Goal: Task Accomplishment & Management: Use online tool/utility

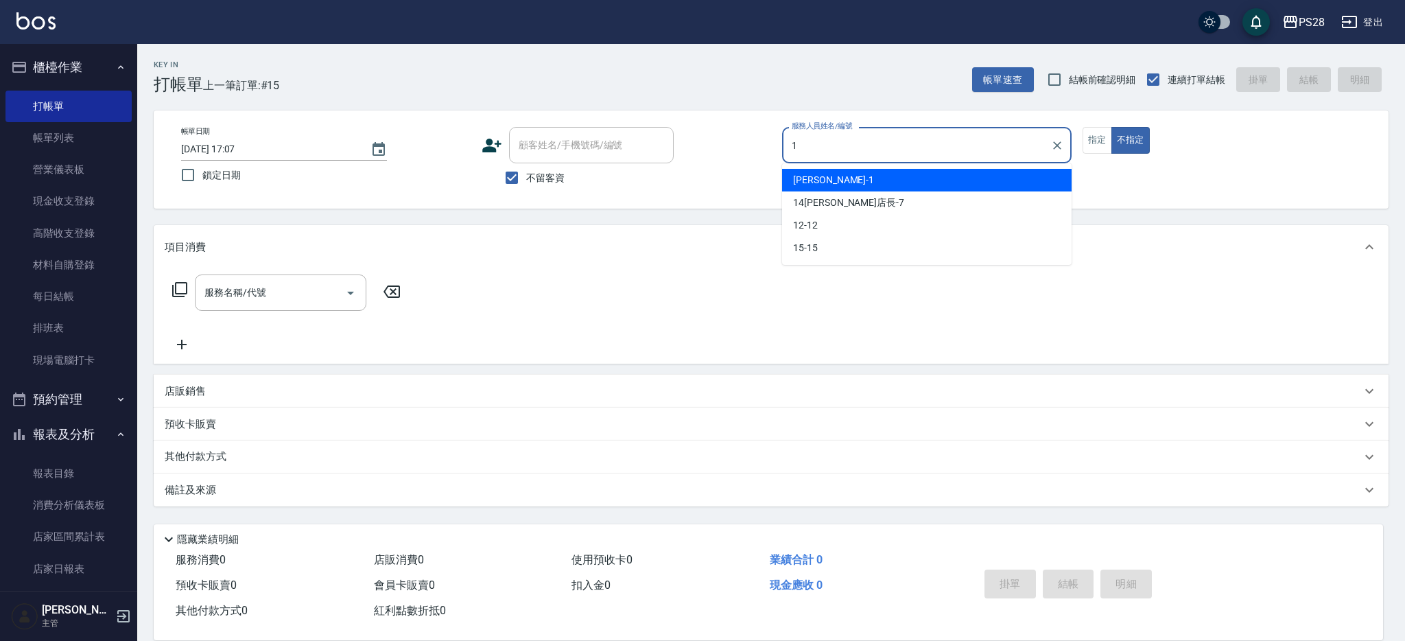
type input "[PERSON_NAME]-1"
type button "false"
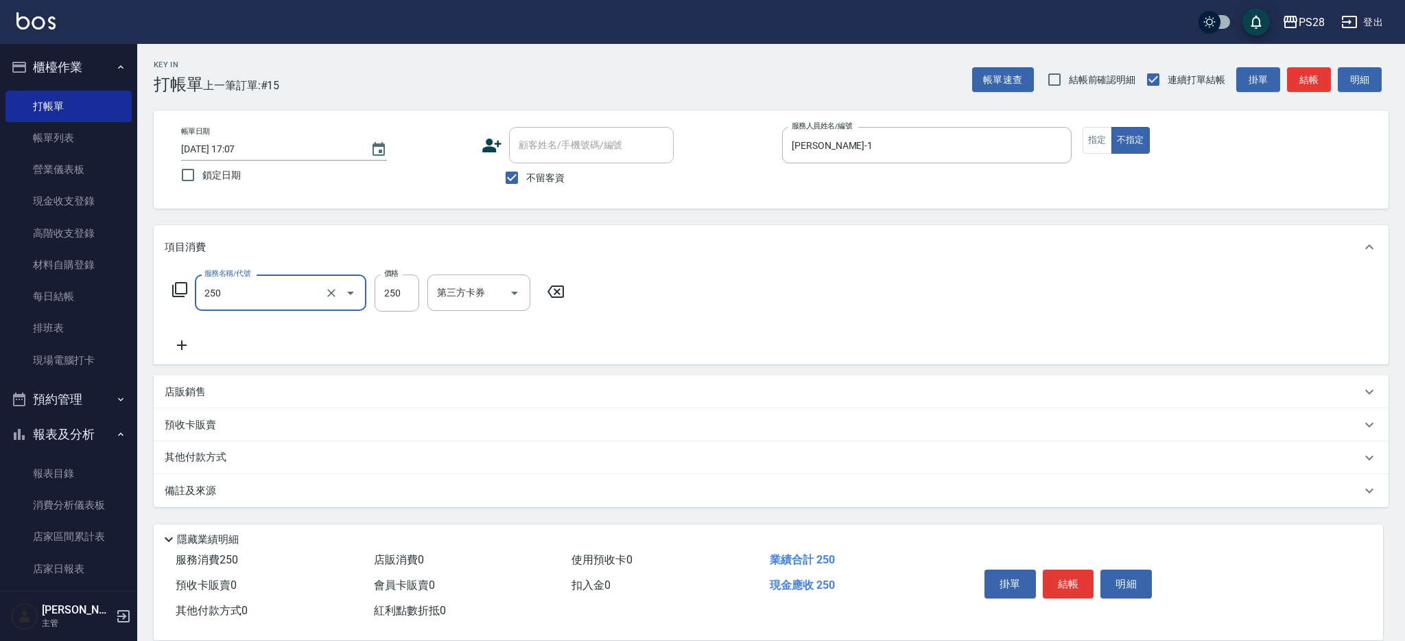
type input "單剪(250)"
type input "149"
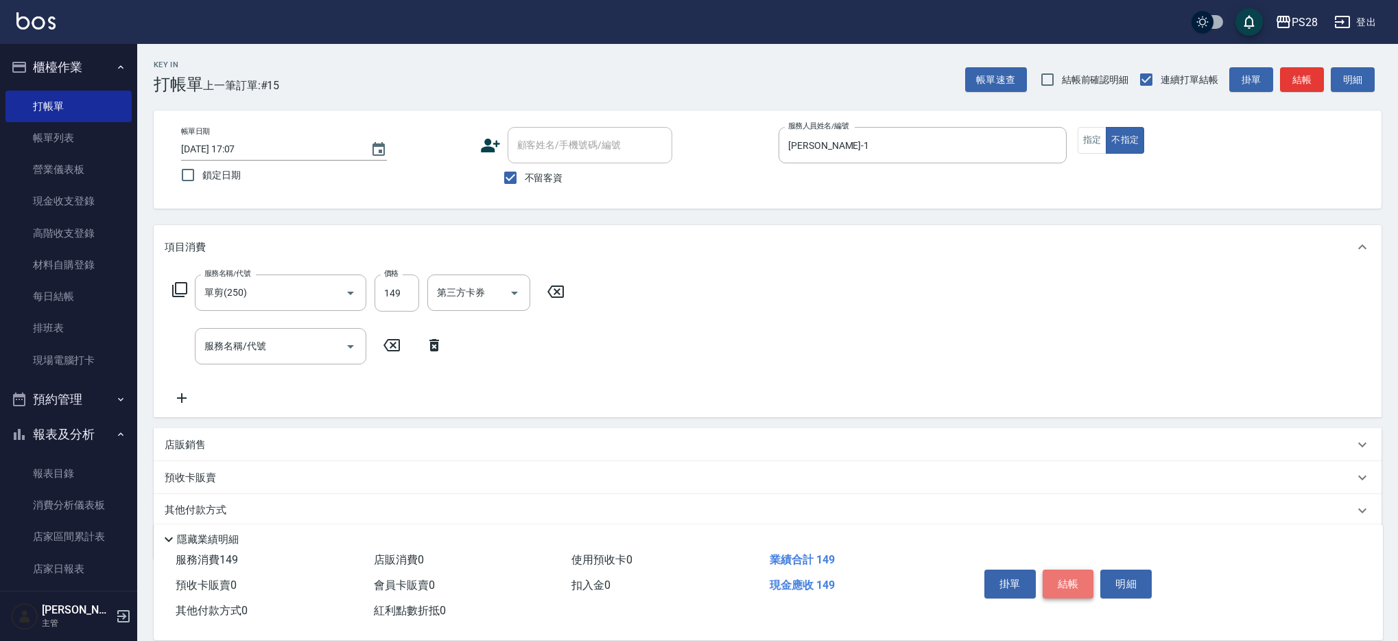
click at [1070, 575] on button "結帳" at bounding box center [1068, 584] width 51 height 29
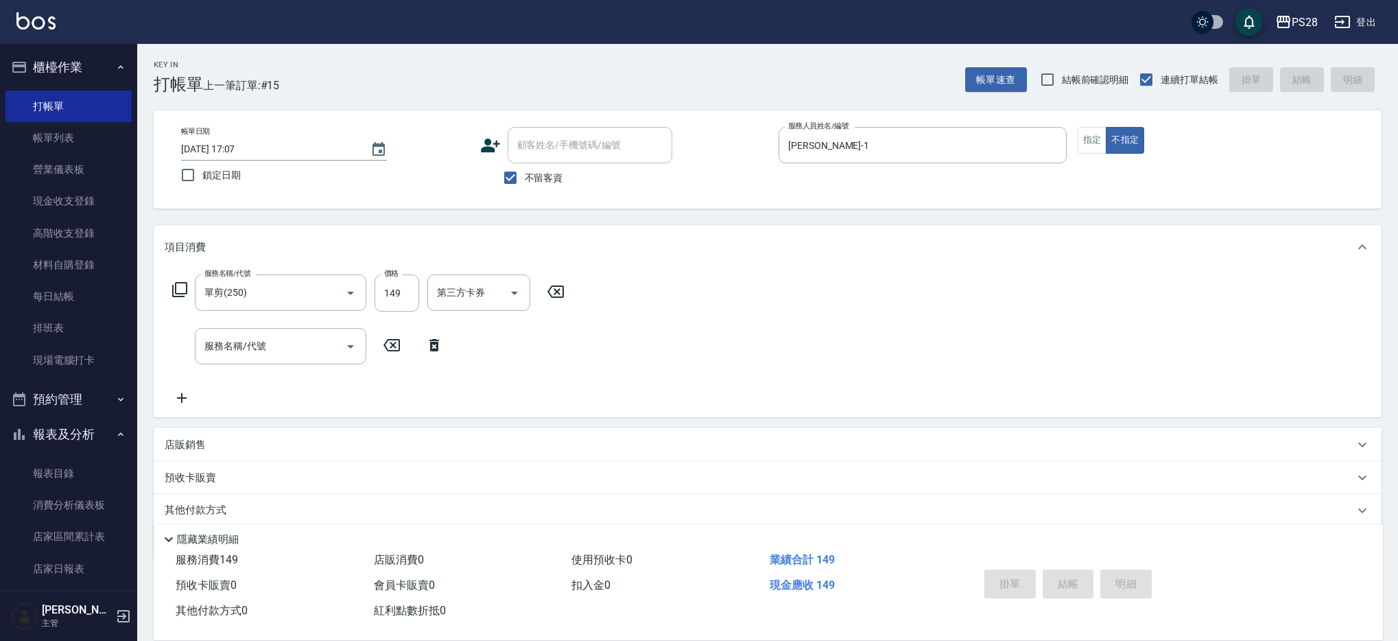
type input "[DATE] 18:11"
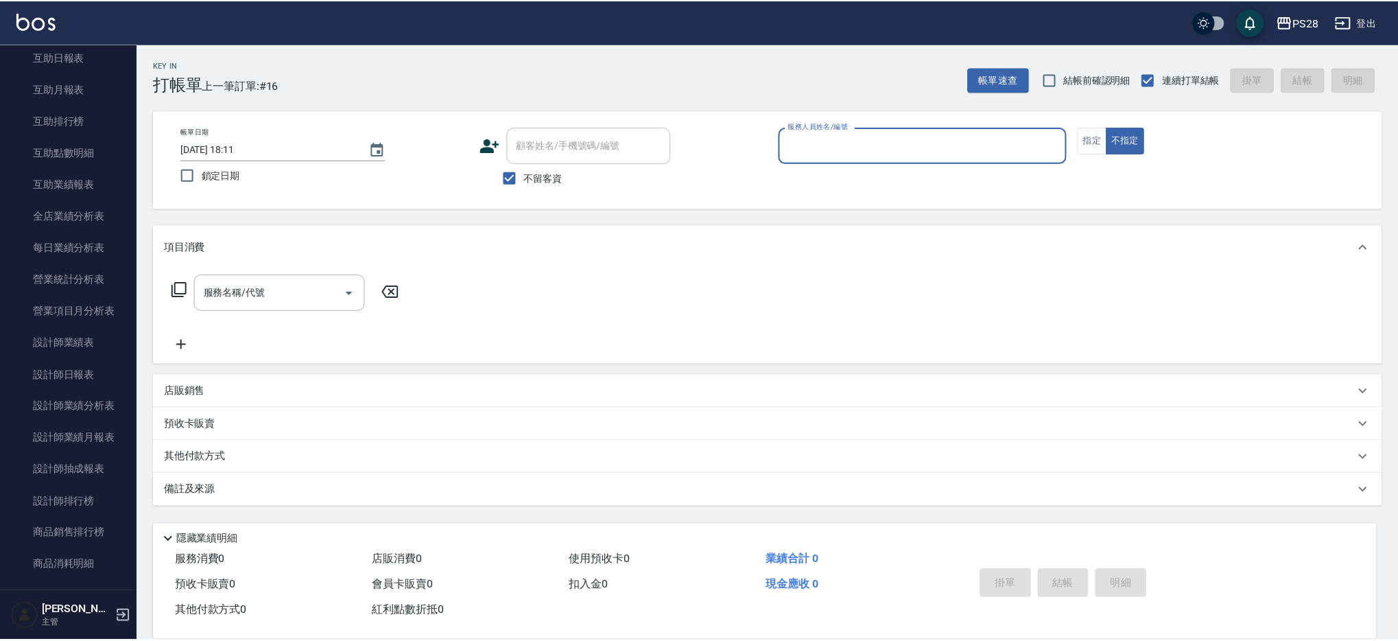
scroll to position [576, 0]
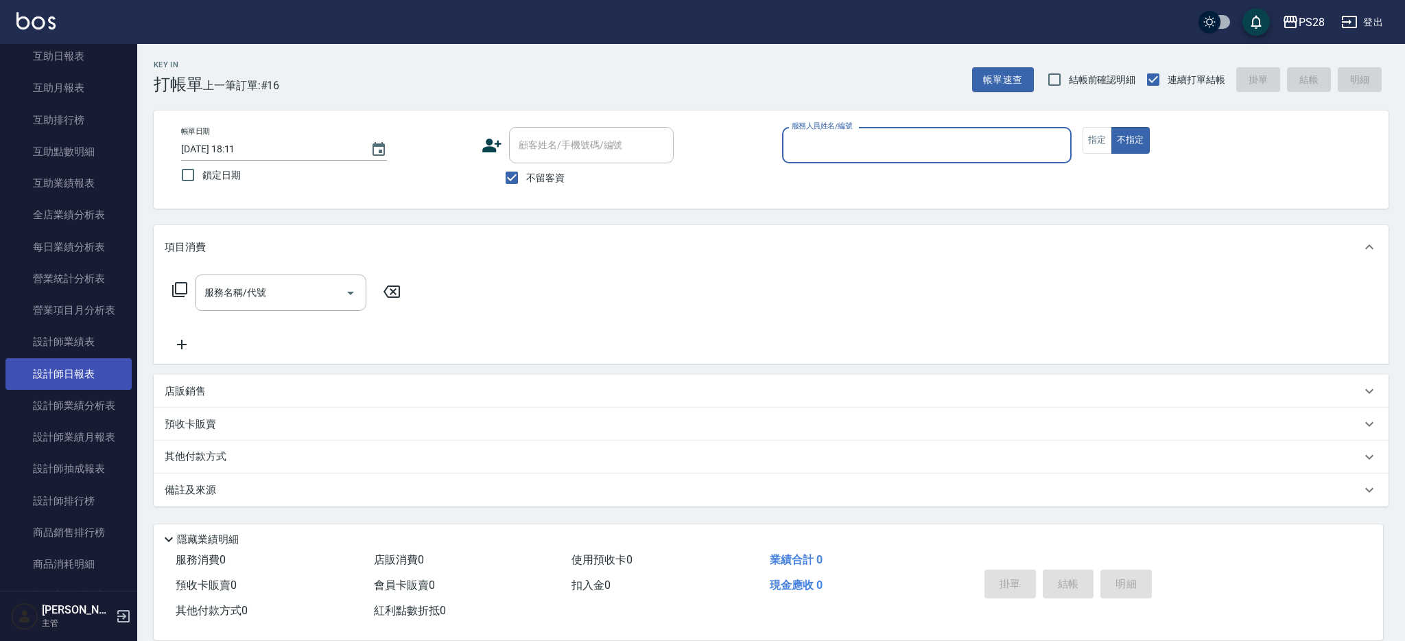
click at [89, 383] on link "設計師日報表" at bounding box center [68, 374] width 126 height 32
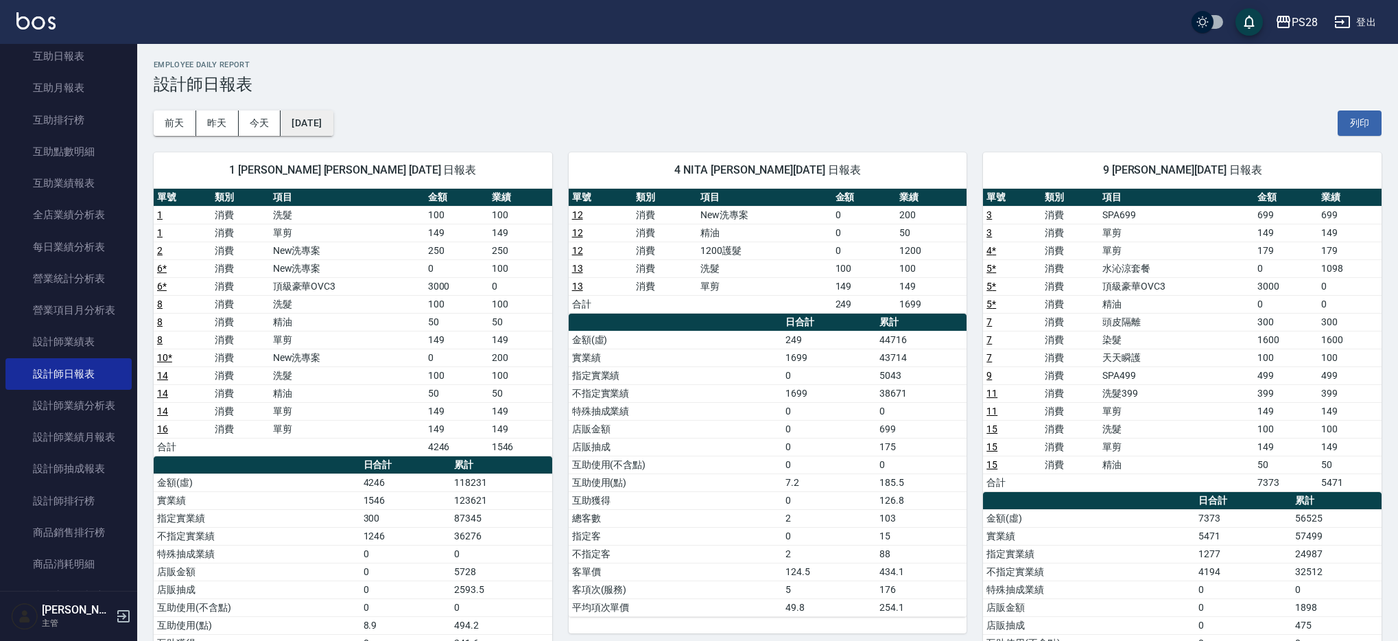
click at [295, 124] on button "[DATE]" at bounding box center [307, 122] width 52 height 25
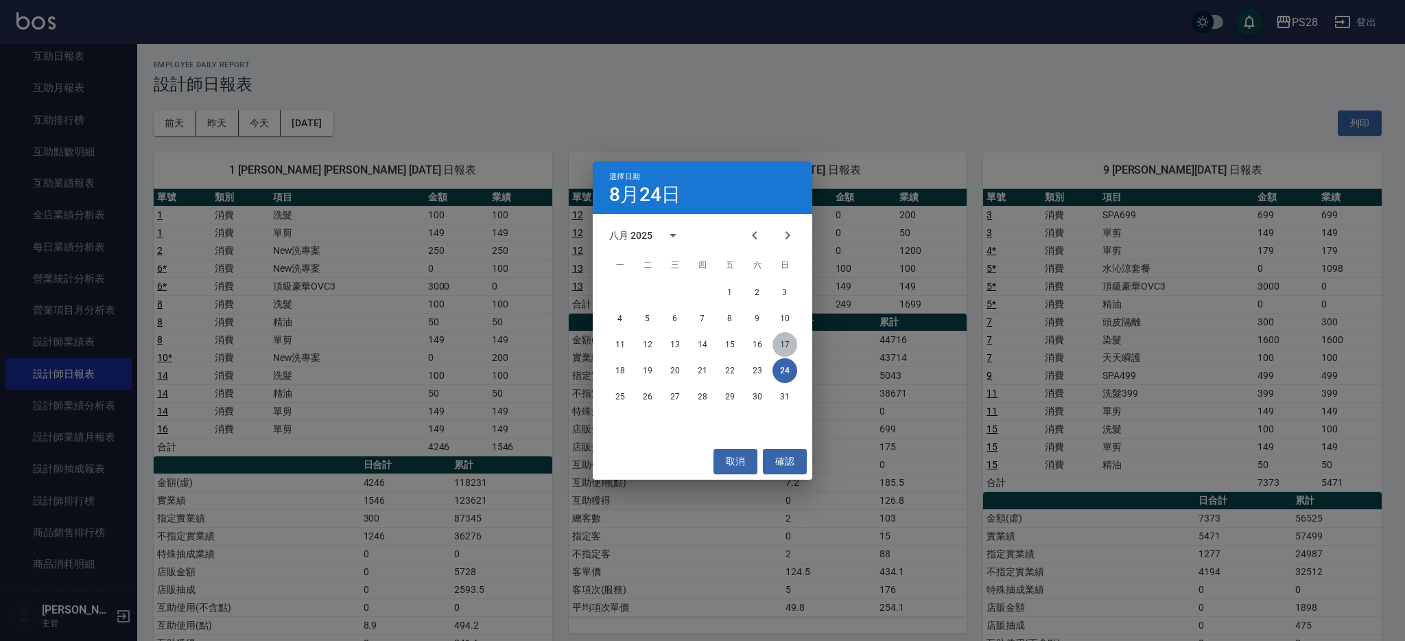
click at [778, 340] on button "17" at bounding box center [785, 344] width 25 height 25
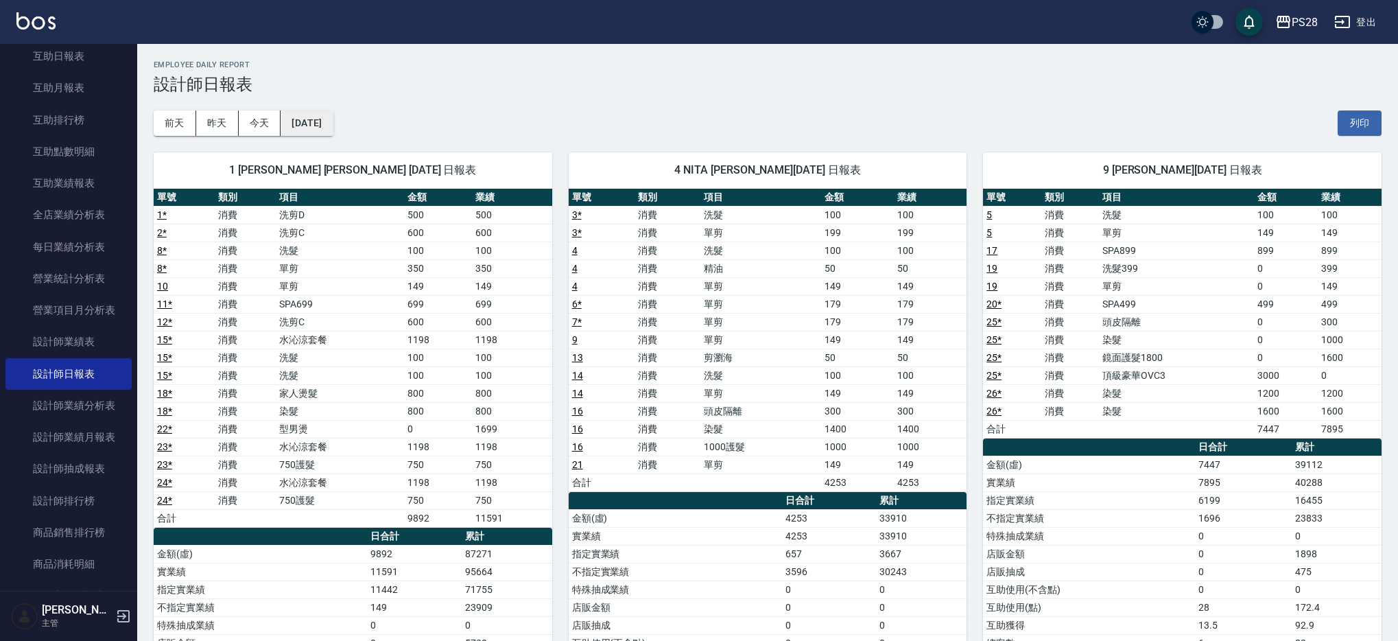
click at [325, 121] on button "[DATE]" at bounding box center [307, 122] width 52 height 25
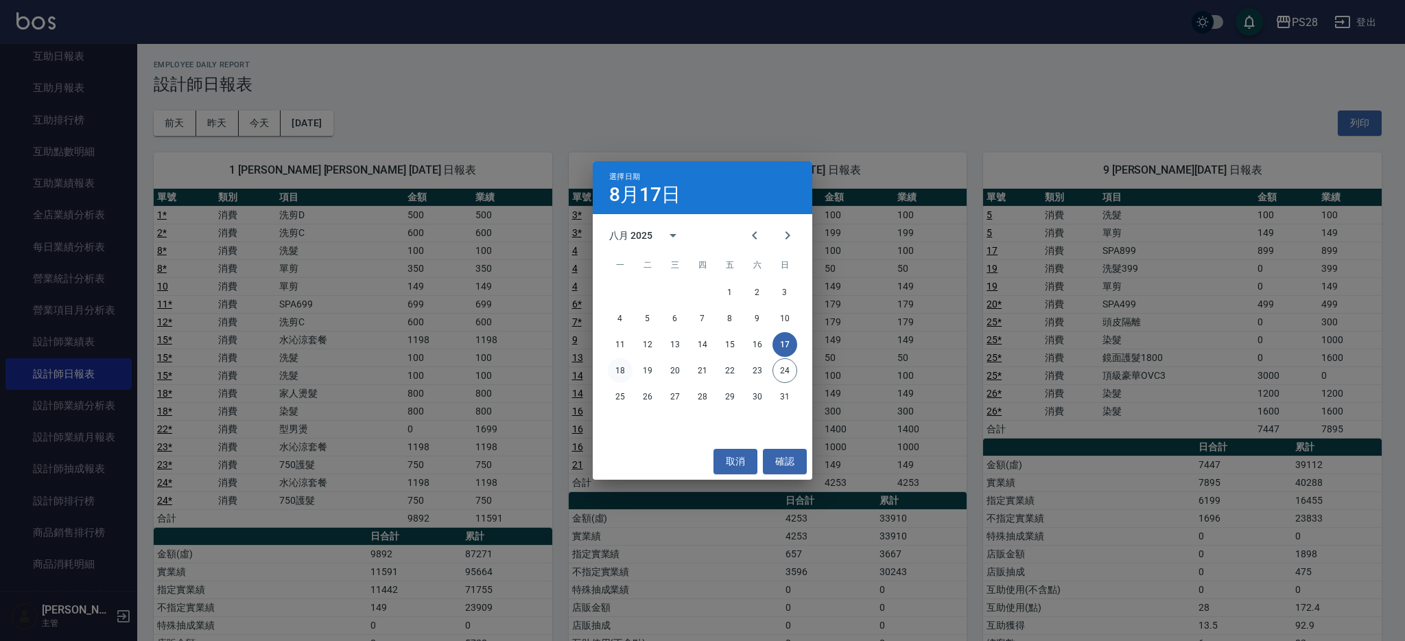
click at [610, 369] on button "18" at bounding box center [620, 370] width 25 height 25
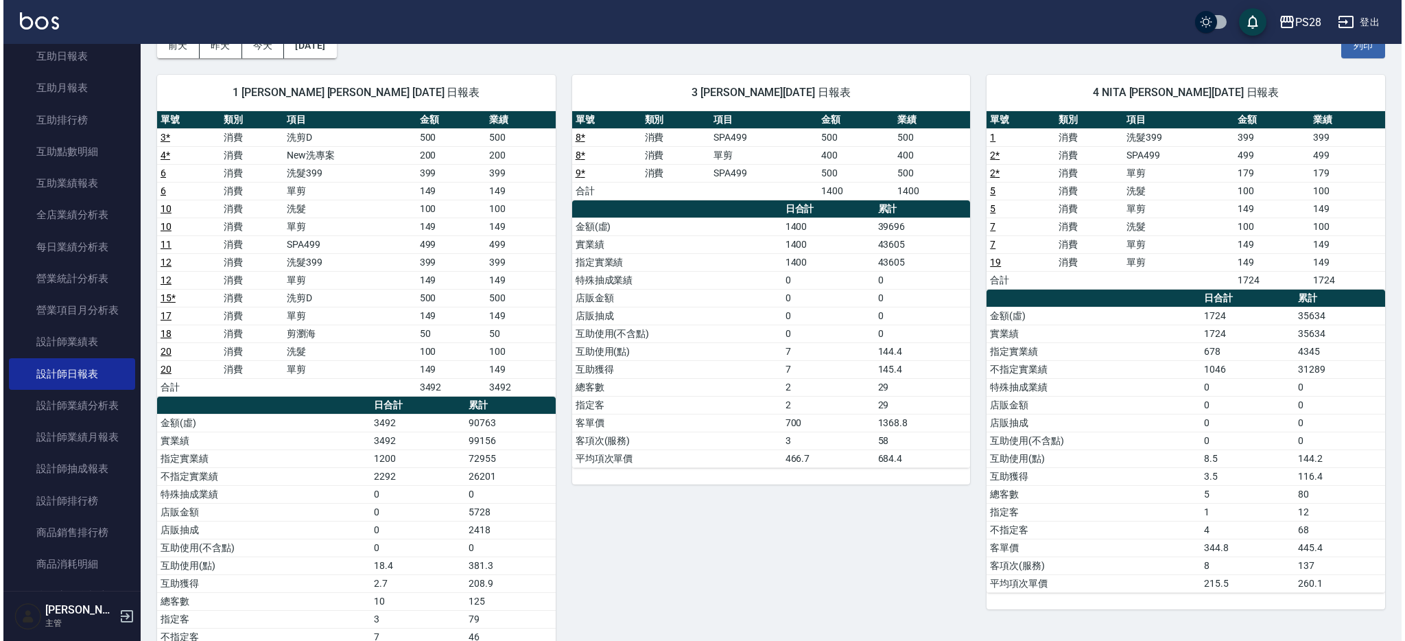
scroll to position [71, 0]
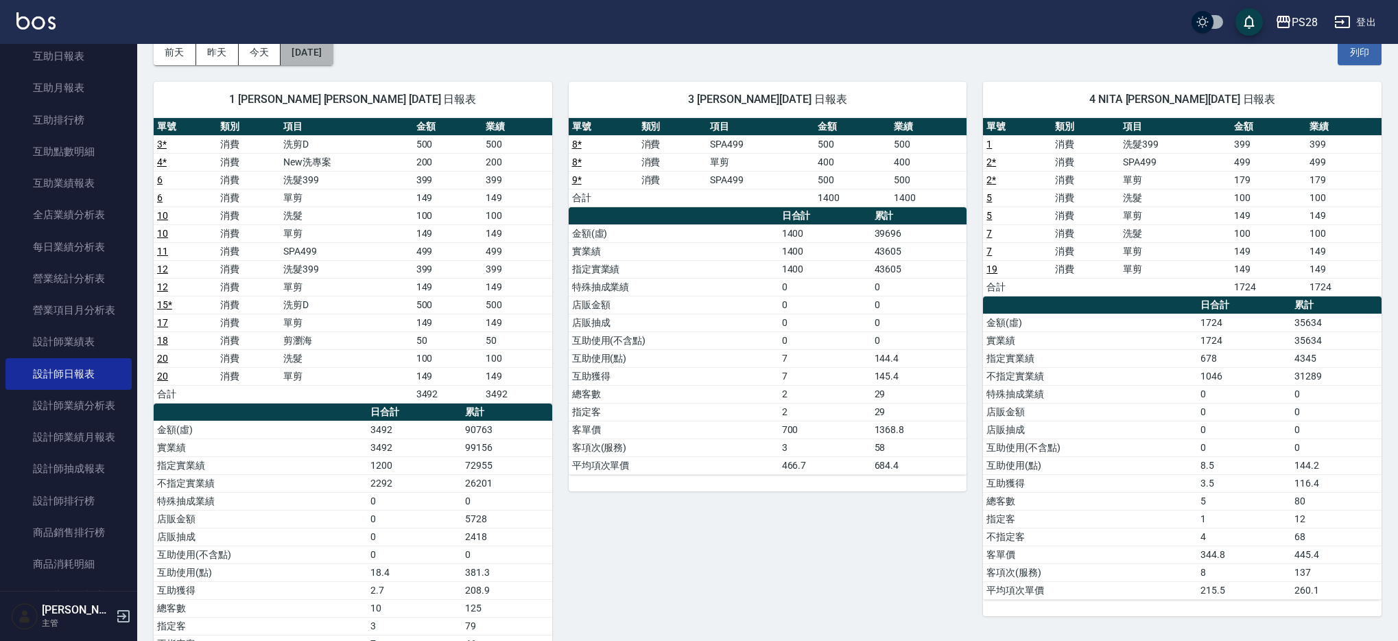
click at [333, 47] on button "[DATE]" at bounding box center [307, 52] width 52 height 25
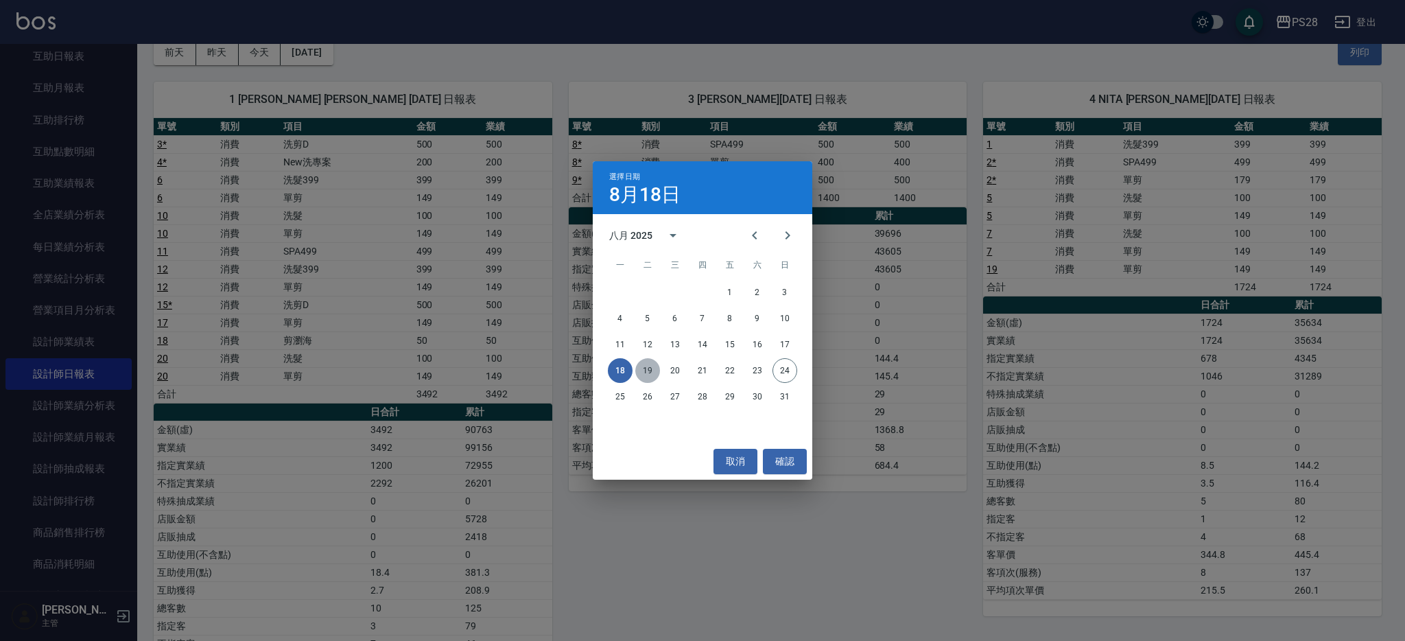
click at [650, 372] on button "19" at bounding box center [647, 370] width 25 height 25
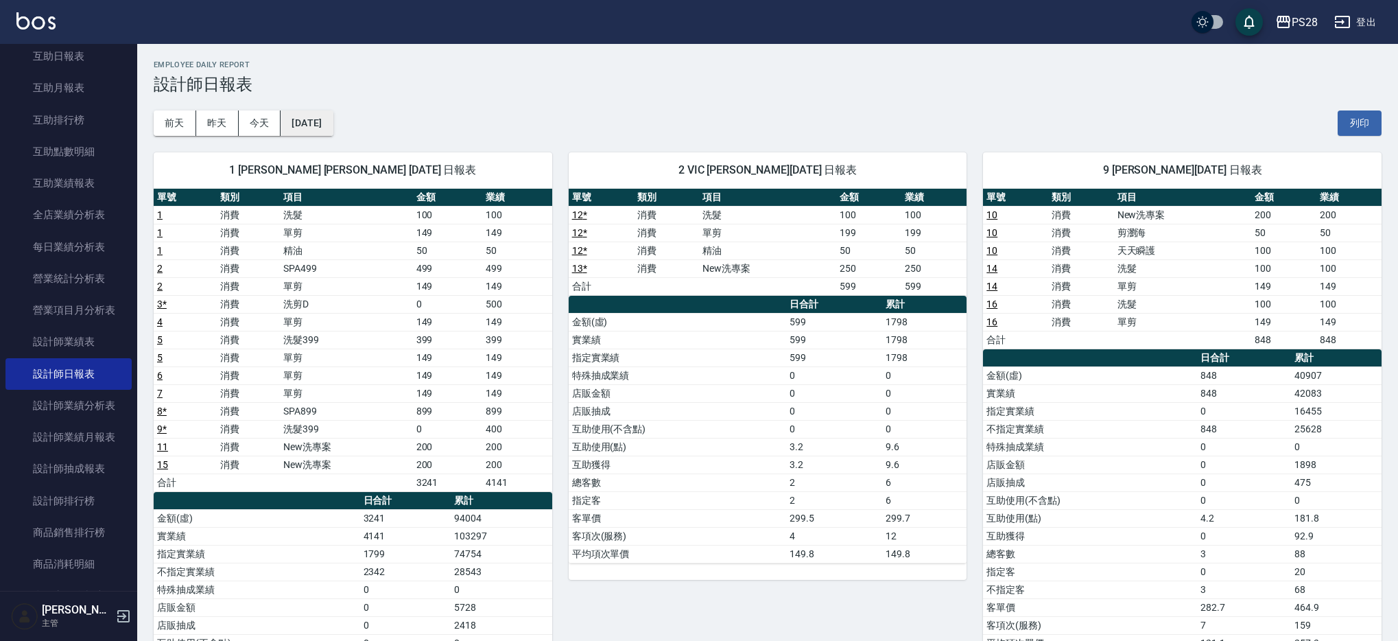
click at [333, 123] on button "[DATE]" at bounding box center [307, 122] width 52 height 25
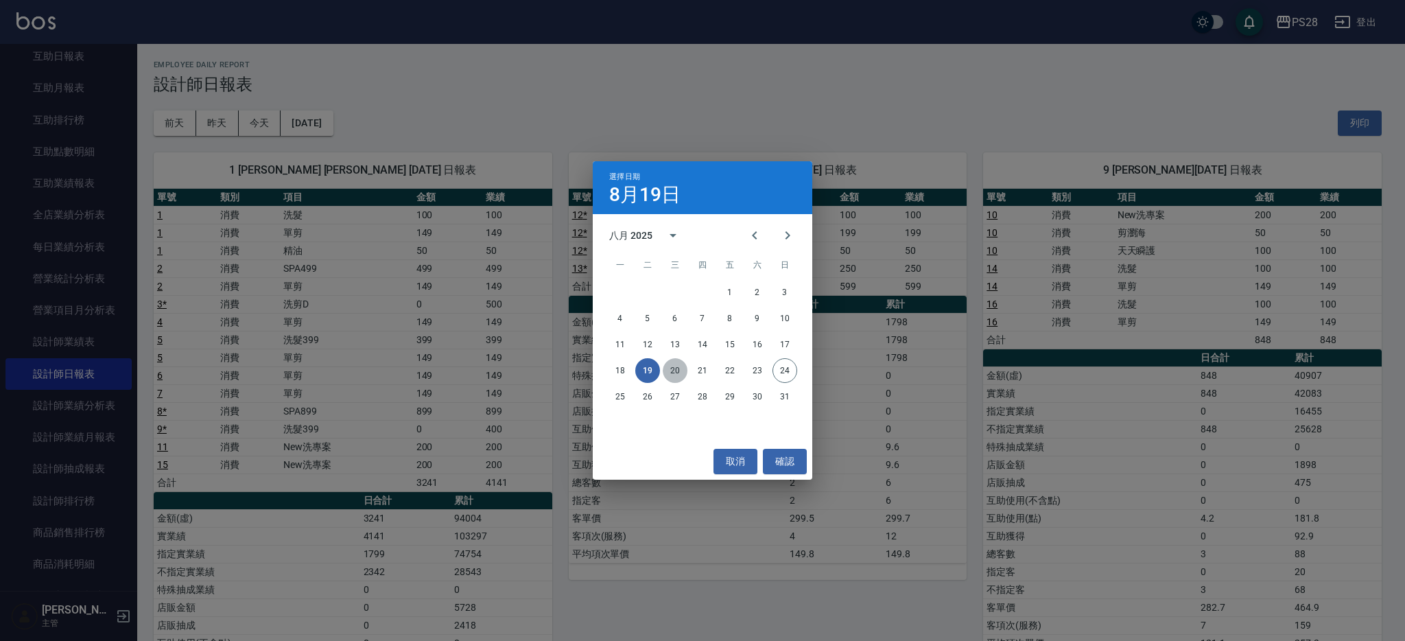
click at [677, 369] on button "20" at bounding box center [675, 370] width 25 height 25
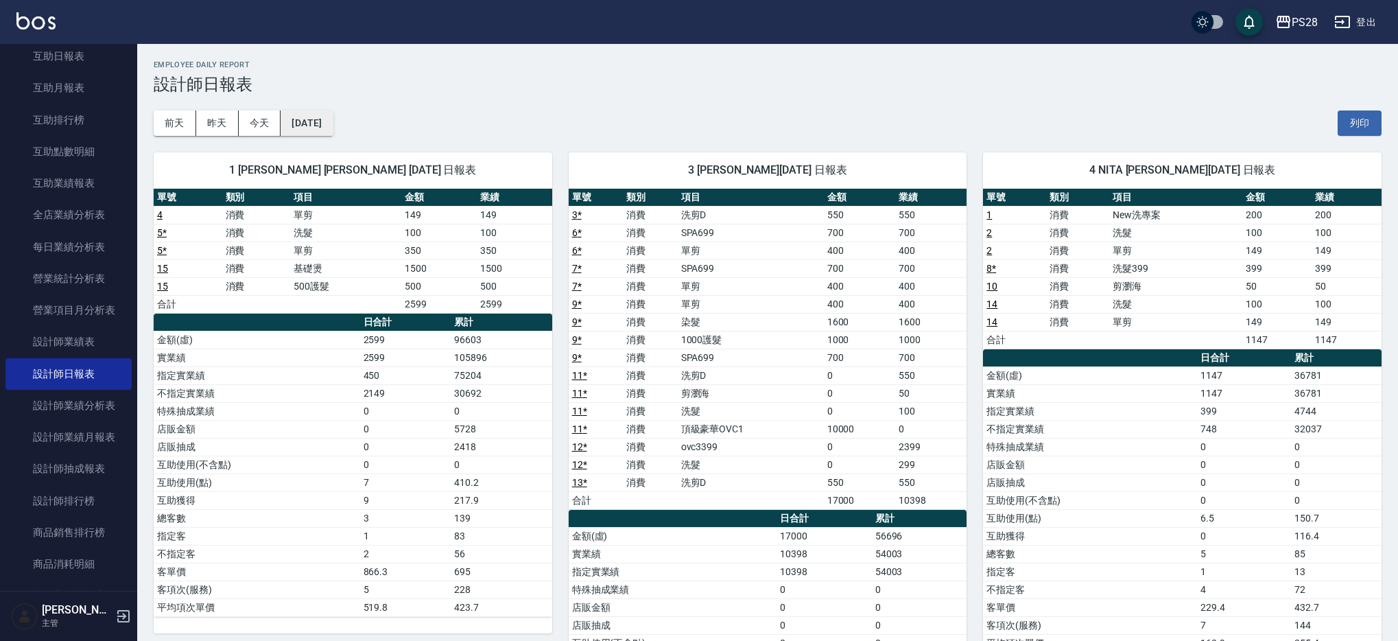
click at [325, 117] on button "[DATE]" at bounding box center [307, 122] width 52 height 25
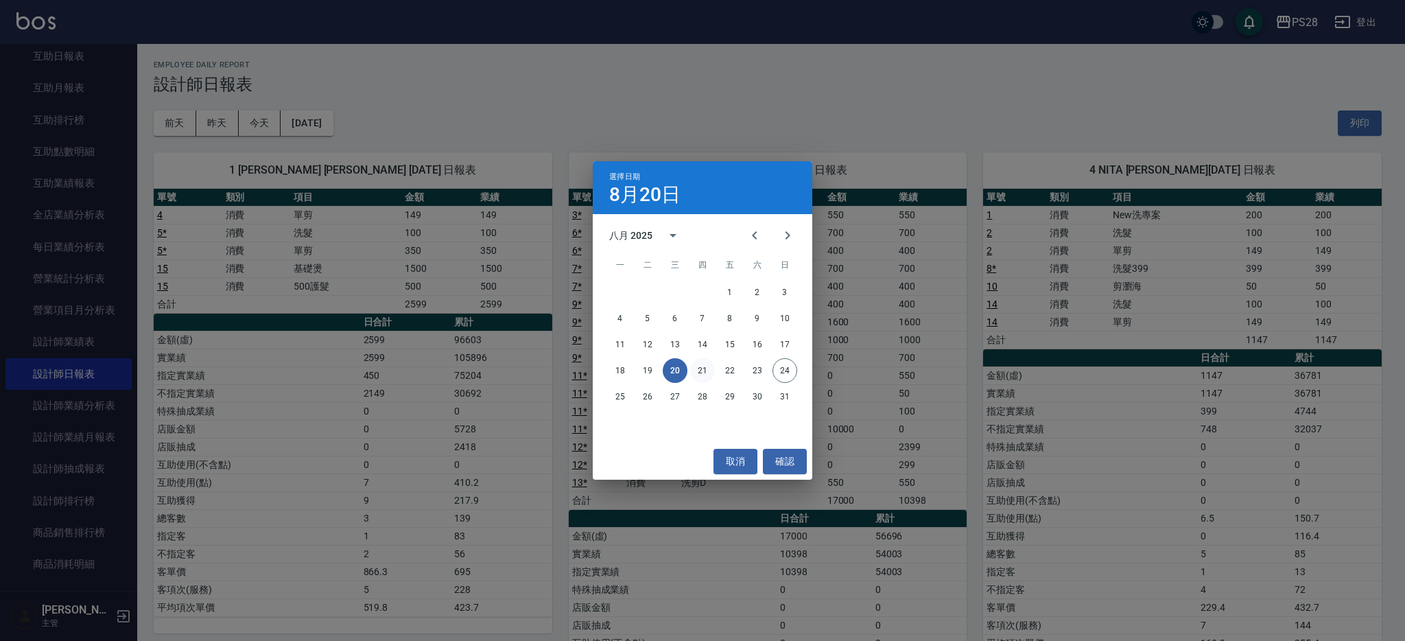
click at [705, 378] on button "21" at bounding box center [702, 370] width 25 height 25
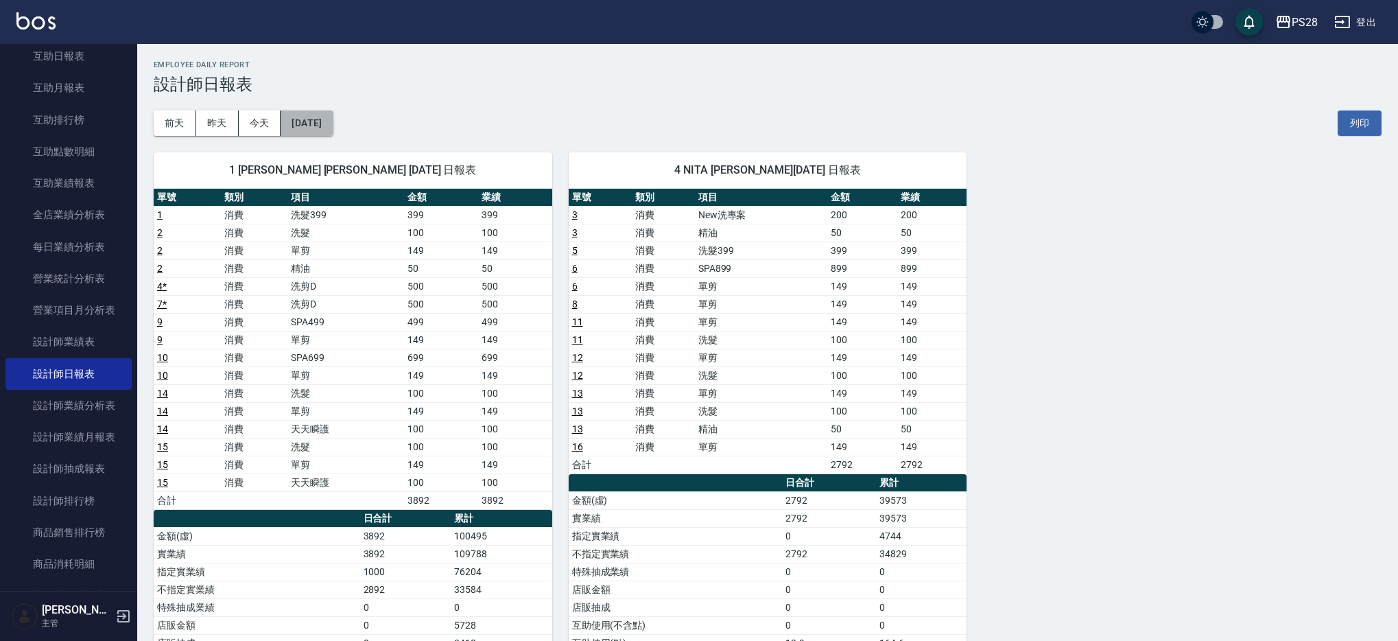
click at [333, 119] on button "[DATE]" at bounding box center [307, 122] width 52 height 25
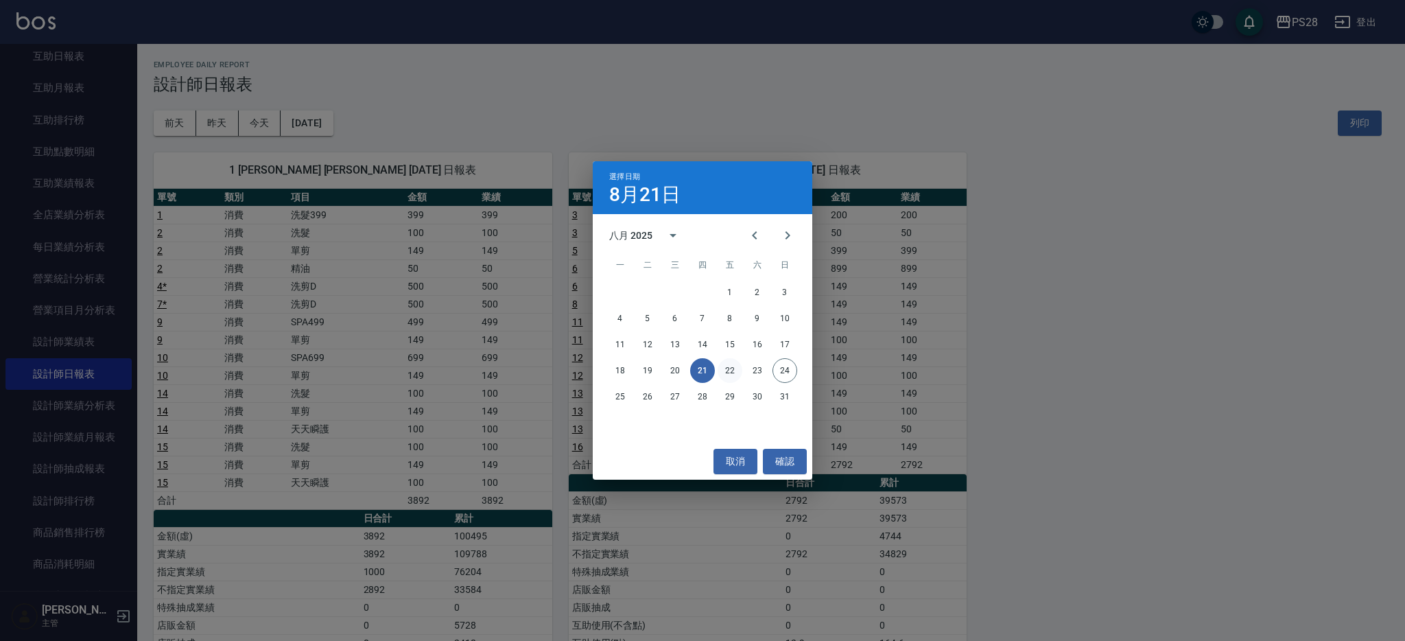
click at [723, 373] on button "22" at bounding box center [730, 370] width 25 height 25
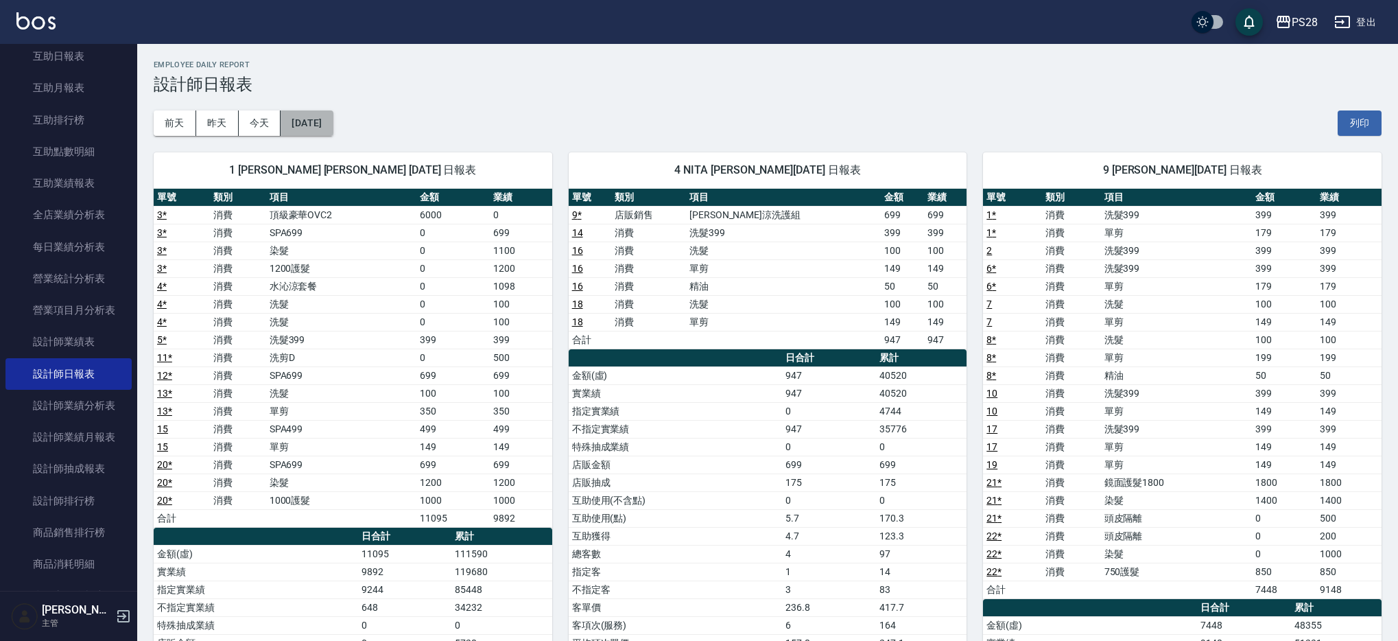
click at [305, 124] on button "[DATE]" at bounding box center [307, 122] width 52 height 25
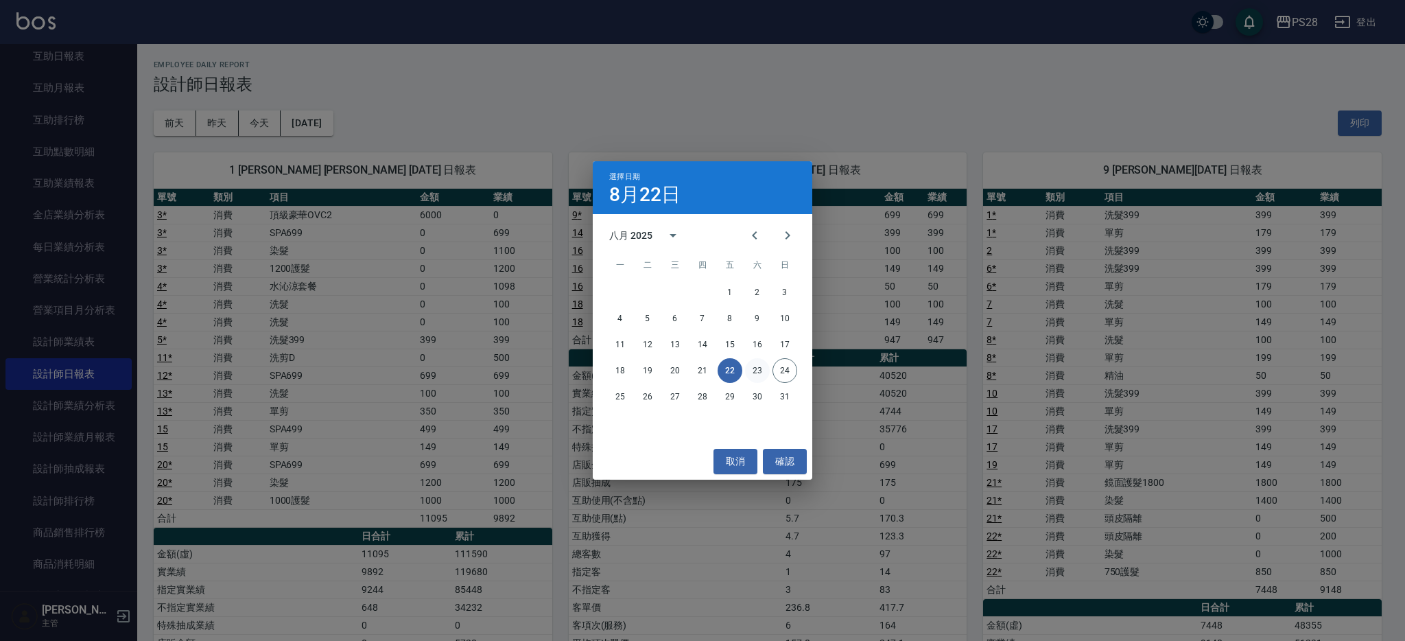
click at [752, 371] on button "23" at bounding box center [757, 370] width 25 height 25
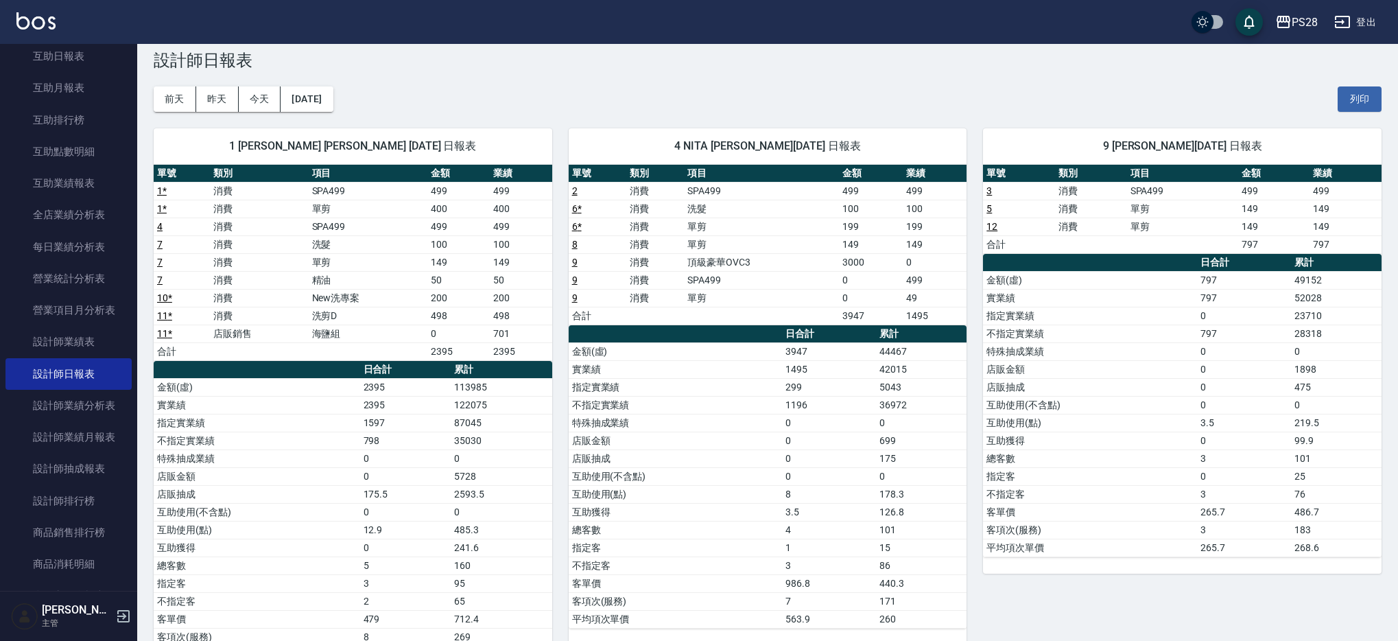
scroll to position [25, 0]
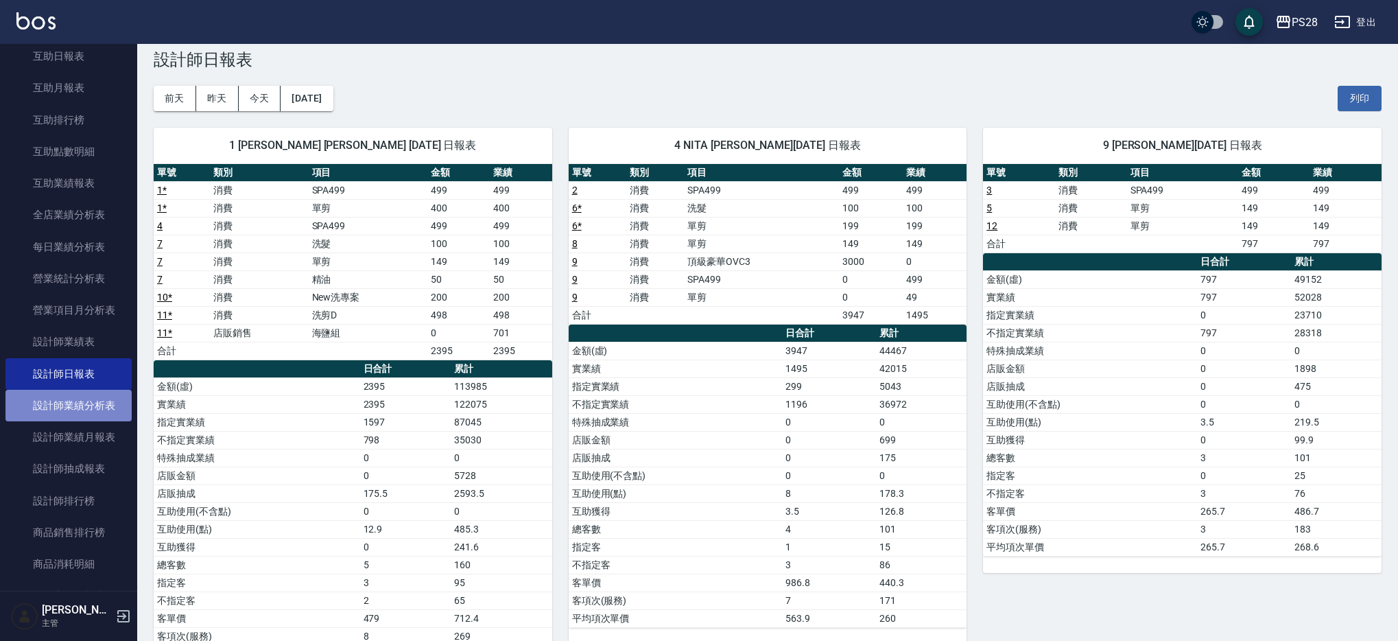
click at [83, 410] on link "設計師業績分析表" at bounding box center [68, 406] width 126 height 32
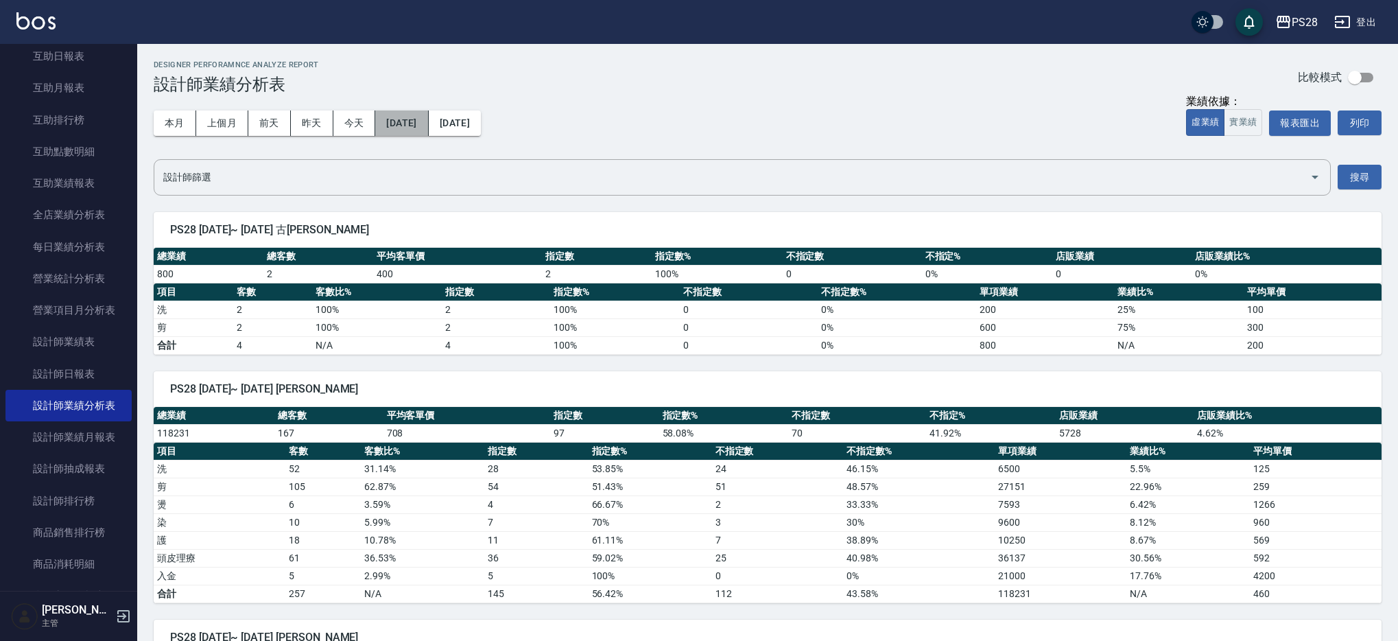
click at [428, 129] on button "[DATE]" at bounding box center [401, 122] width 53 height 25
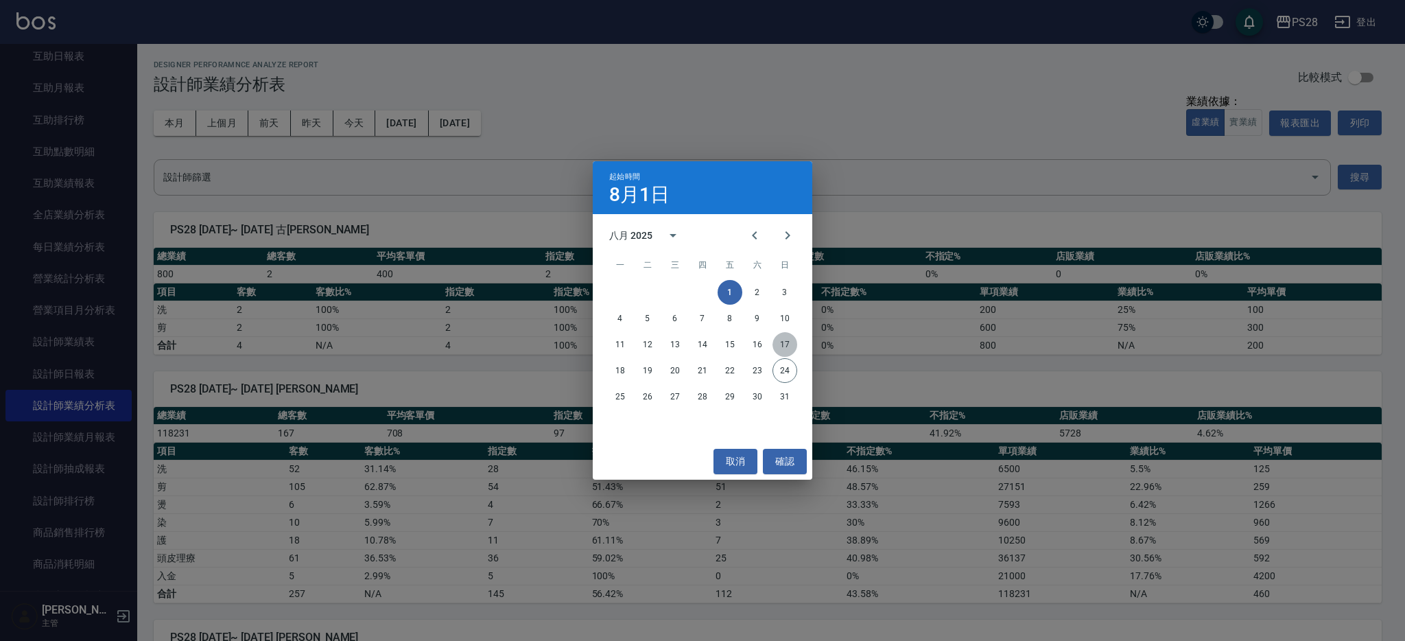
click at [794, 346] on button "17" at bounding box center [785, 344] width 25 height 25
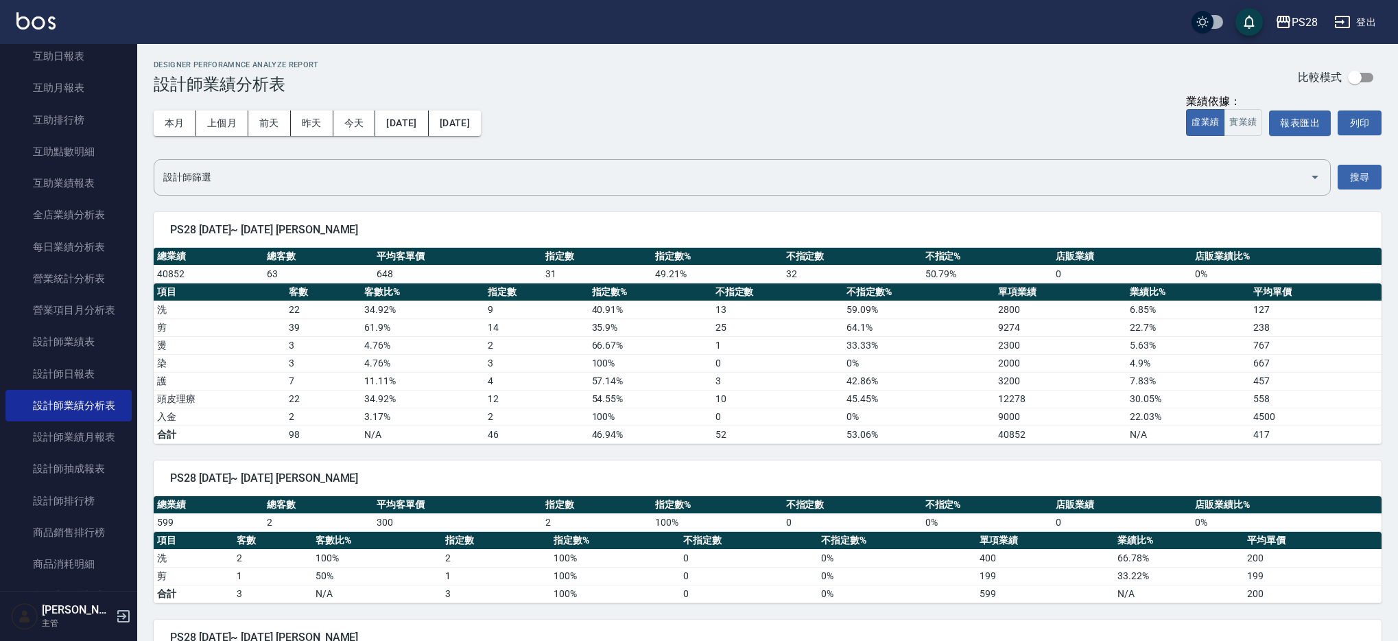
click at [528, 118] on div "本月 上個月 [DATE] [DATE] [DATE] [DATE] [DATE] 業績依據： 虛業績 實業績 報表匯出 列印" at bounding box center [768, 123] width 1228 height 58
click at [481, 123] on button "[DATE]" at bounding box center [455, 122] width 52 height 25
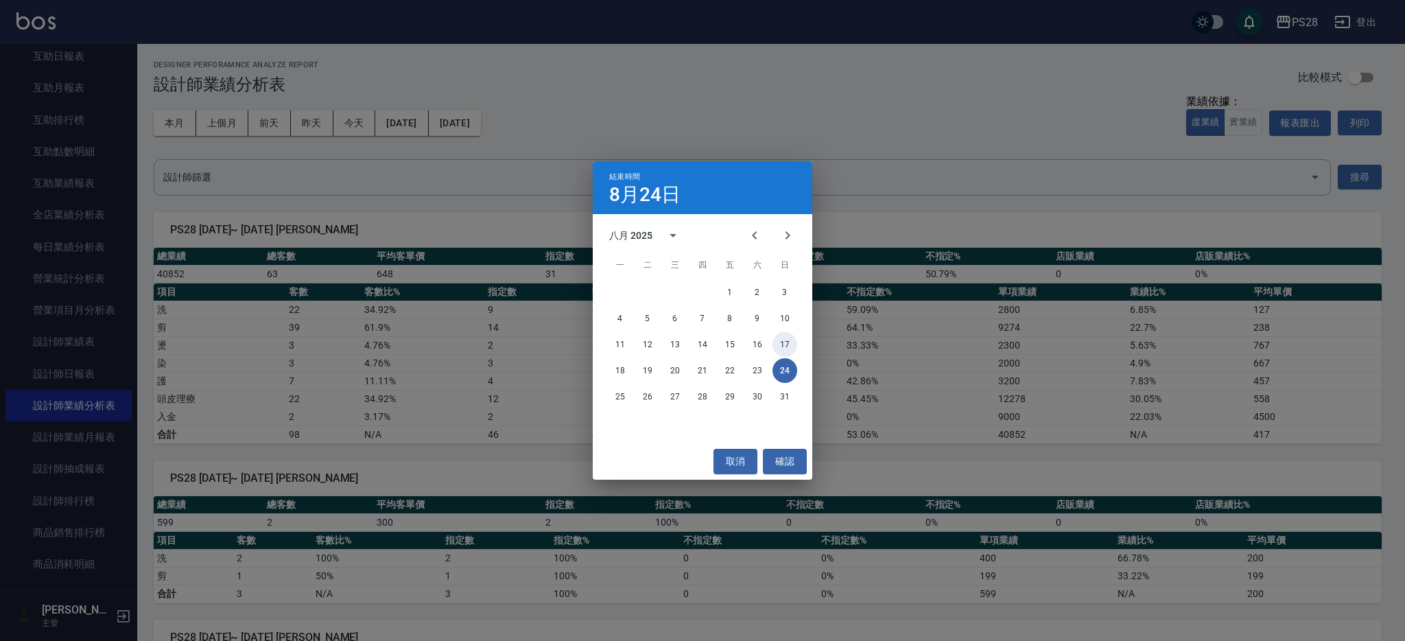
click at [782, 342] on button "17" at bounding box center [785, 344] width 25 height 25
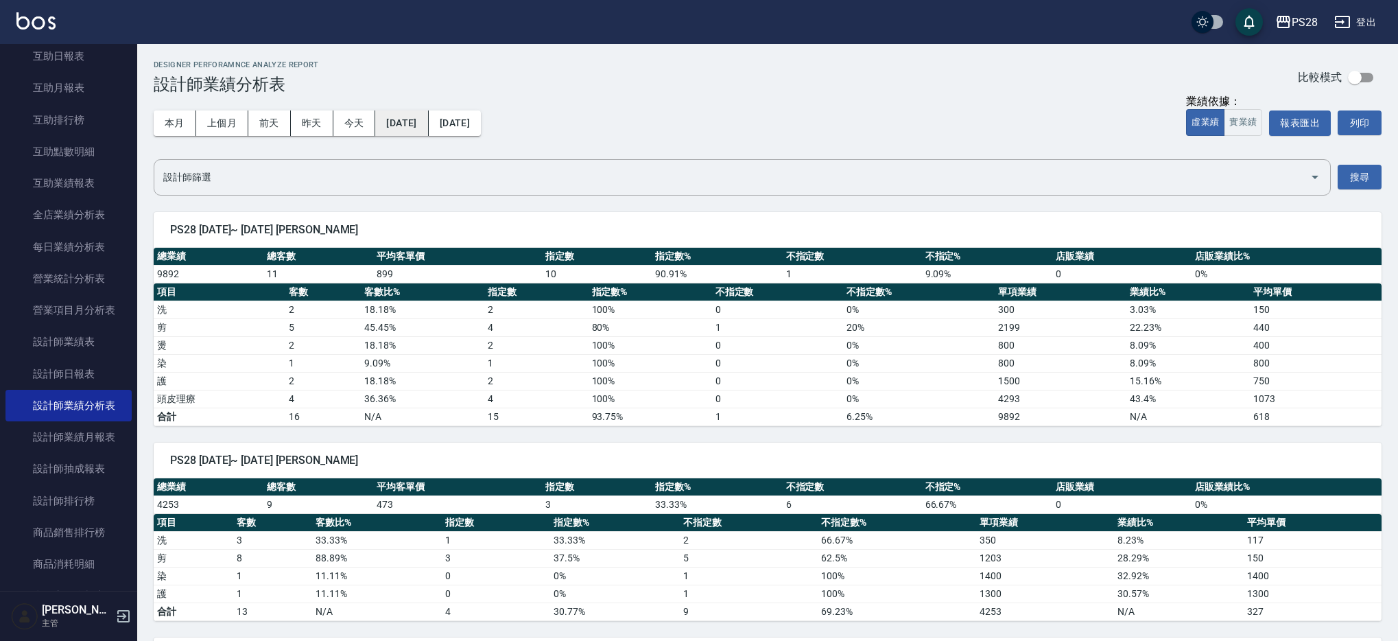
click at [389, 124] on button "[DATE]" at bounding box center [401, 122] width 53 height 25
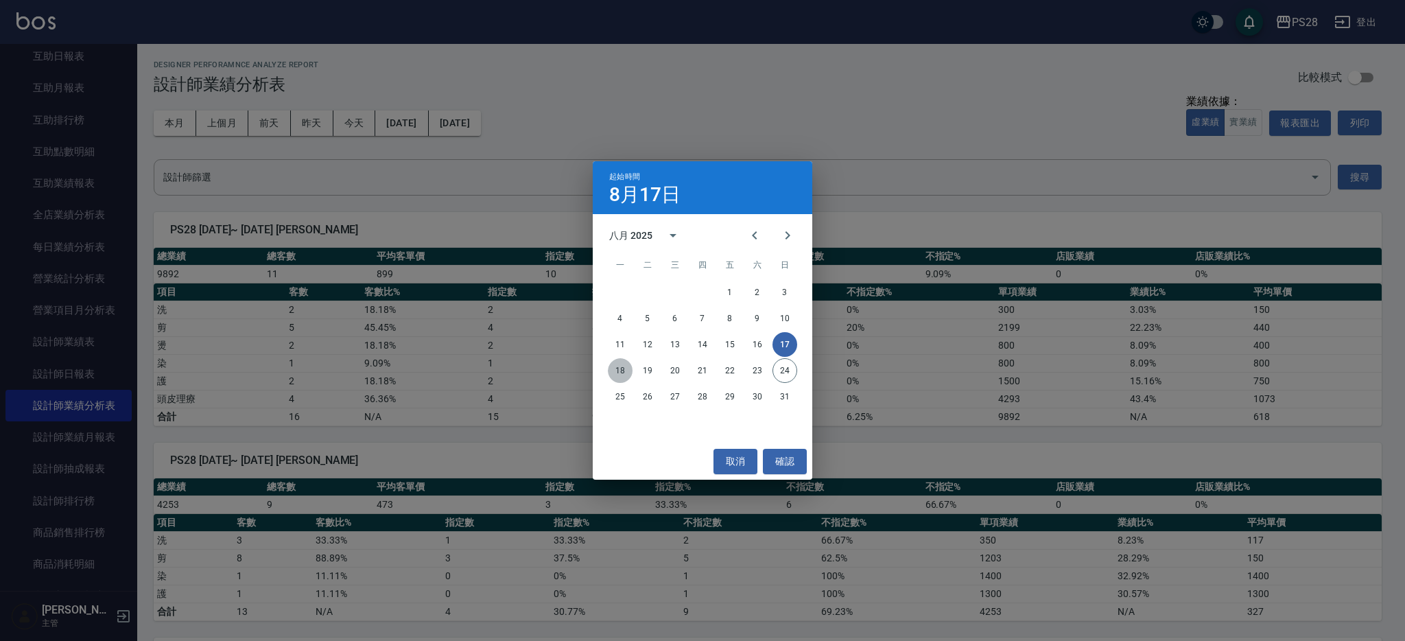
click at [624, 377] on button "18" at bounding box center [620, 370] width 25 height 25
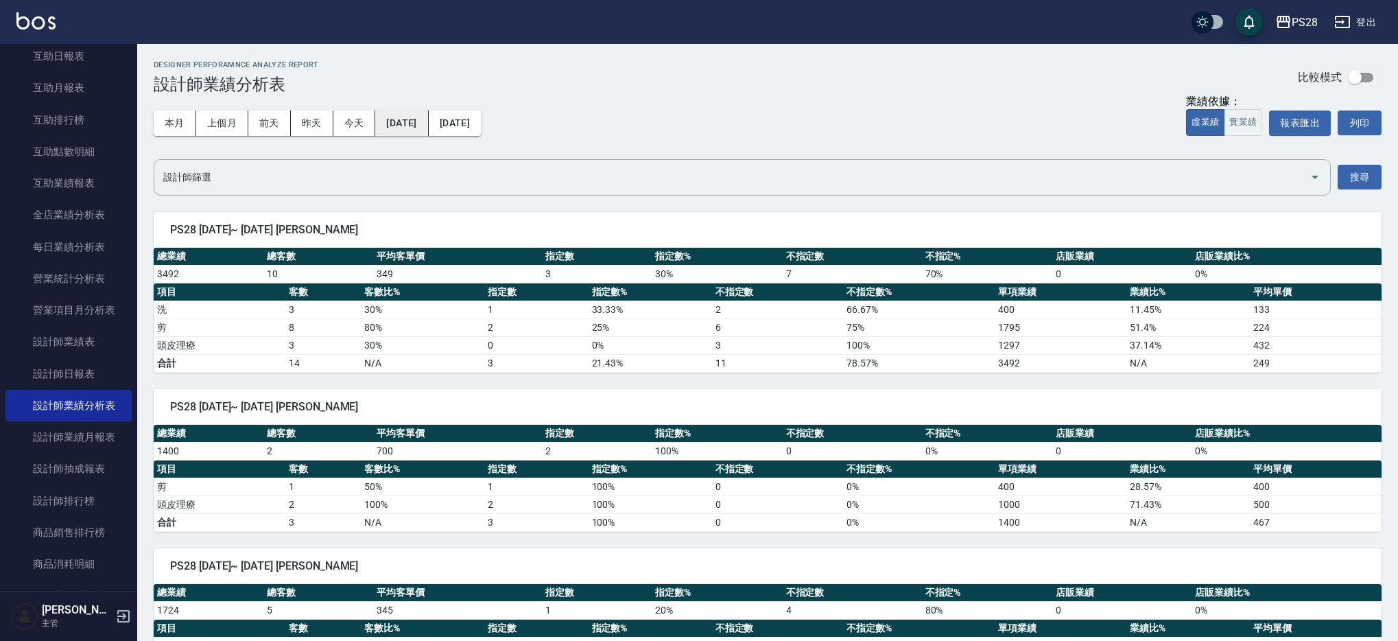
click at [424, 122] on button "[DATE]" at bounding box center [401, 122] width 53 height 25
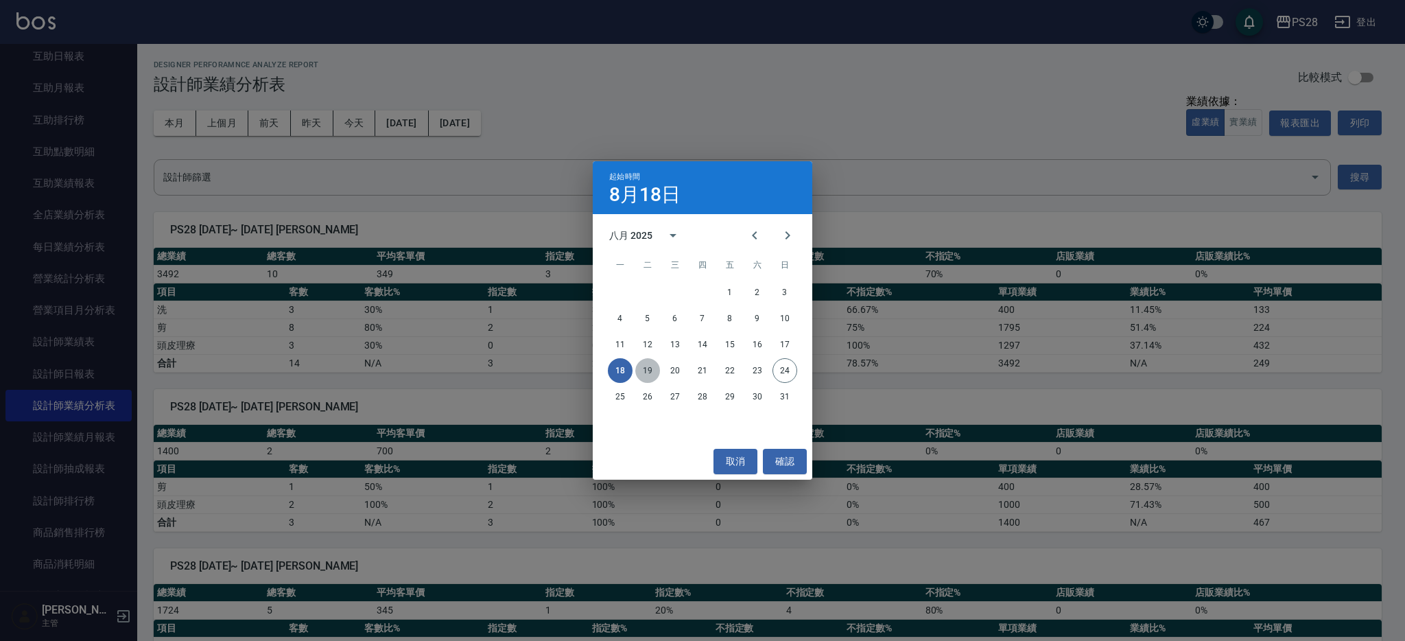
click at [654, 369] on button "19" at bounding box center [647, 370] width 25 height 25
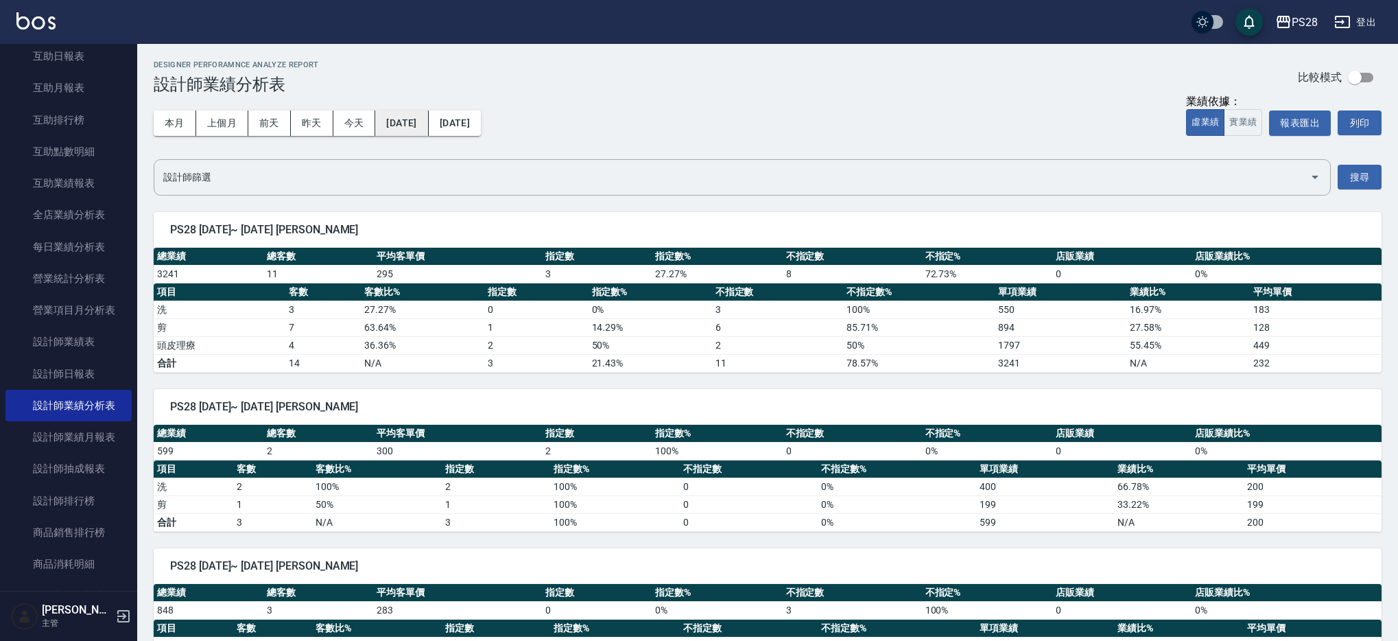
click at [426, 132] on button "[DATE]" at bounding box center [401, 122] width 53 height 25
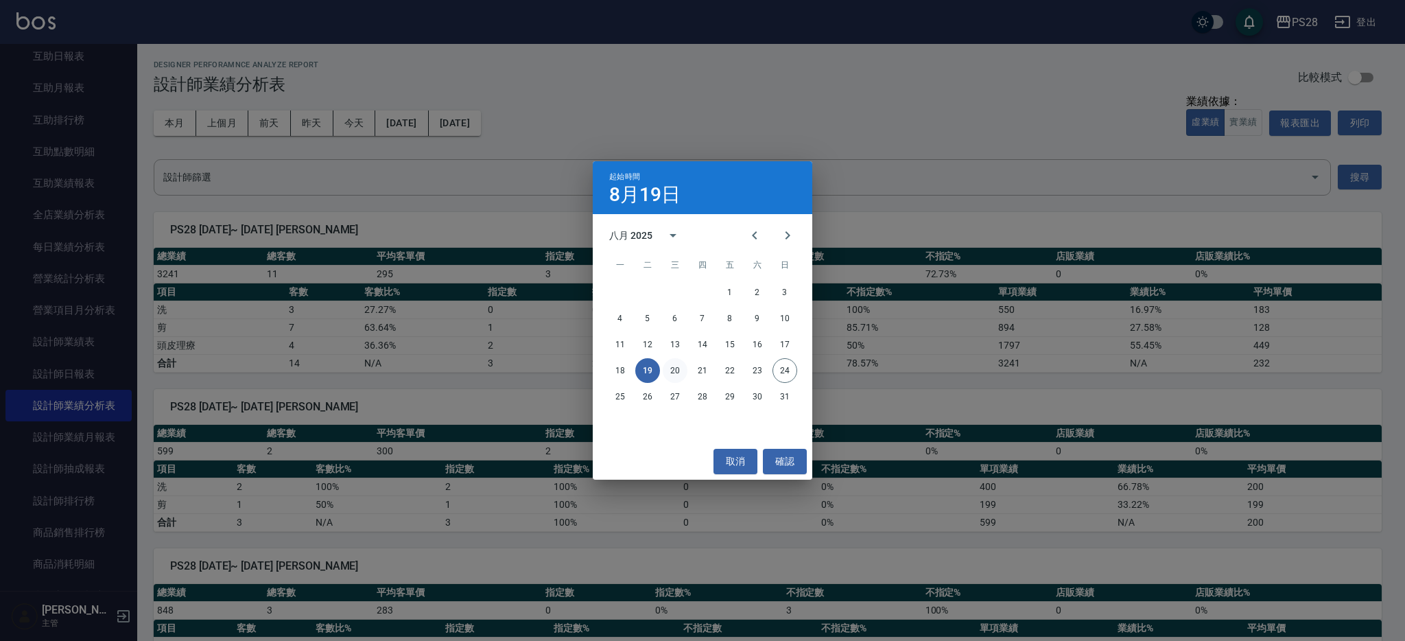
click at [682, 375] on button "20" at bounding box center [675, 370] width 25 height 25
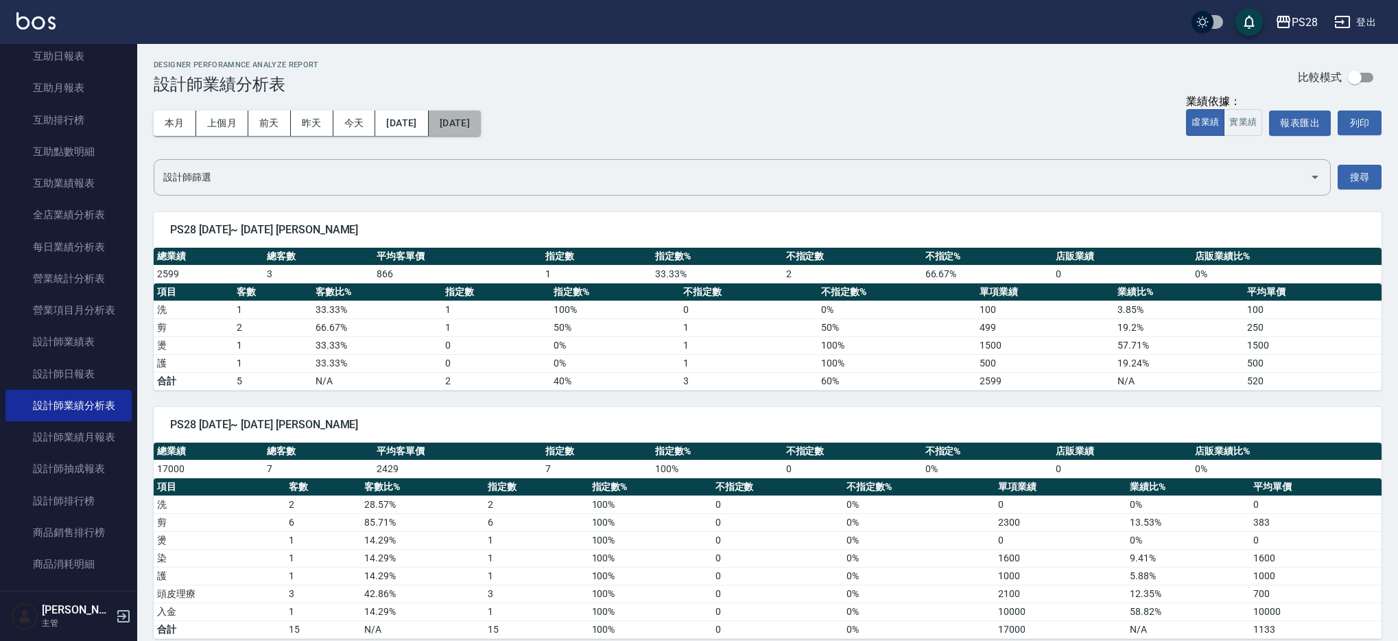
click at [481, 126] on button "[DATE]" at bounding box center [455, 122] width 52 height 25
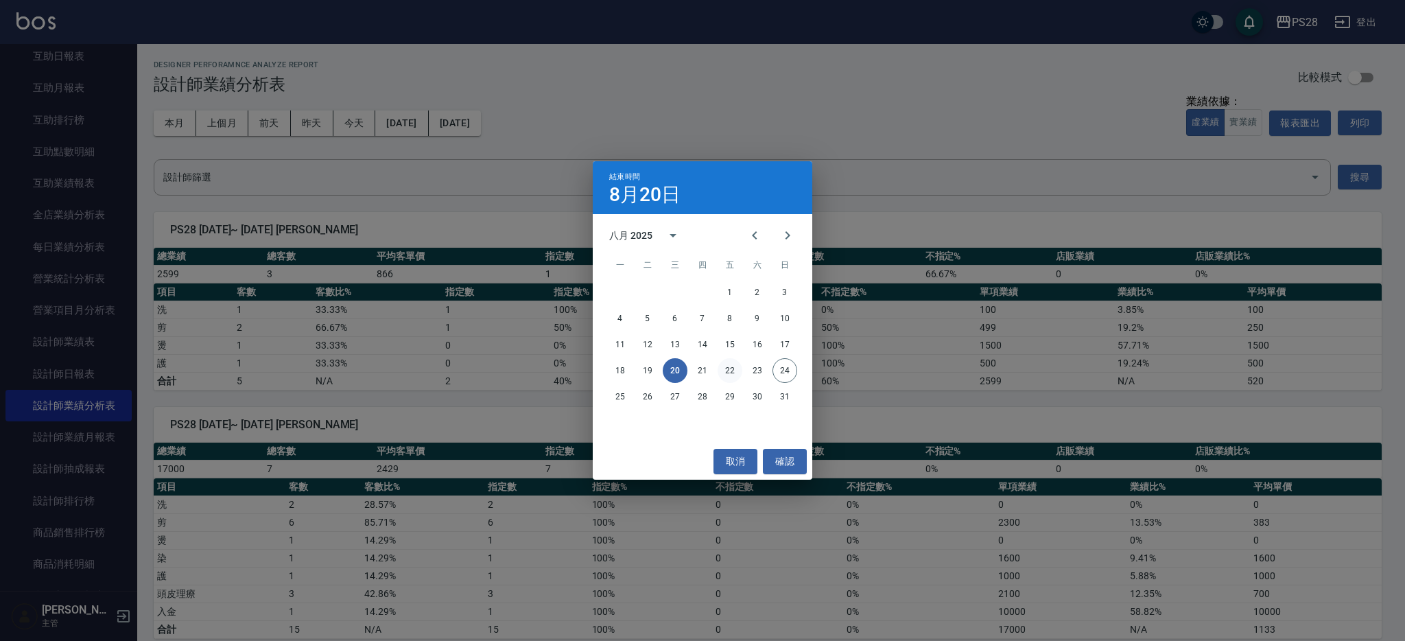
click at [731, 368] on button "22" at bounding box center [730, 370] width 25 height 25
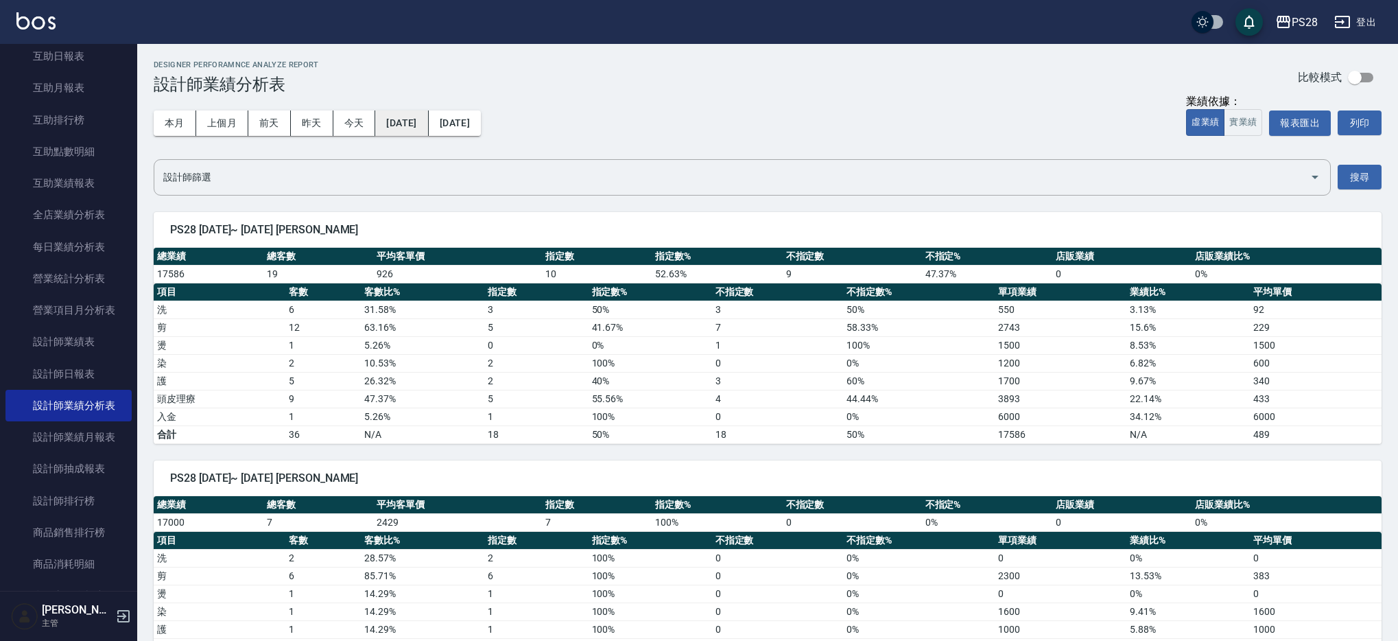
click at [393, 123] on button "[DATE]" at bounding box center [401, 122] width 53 height 25
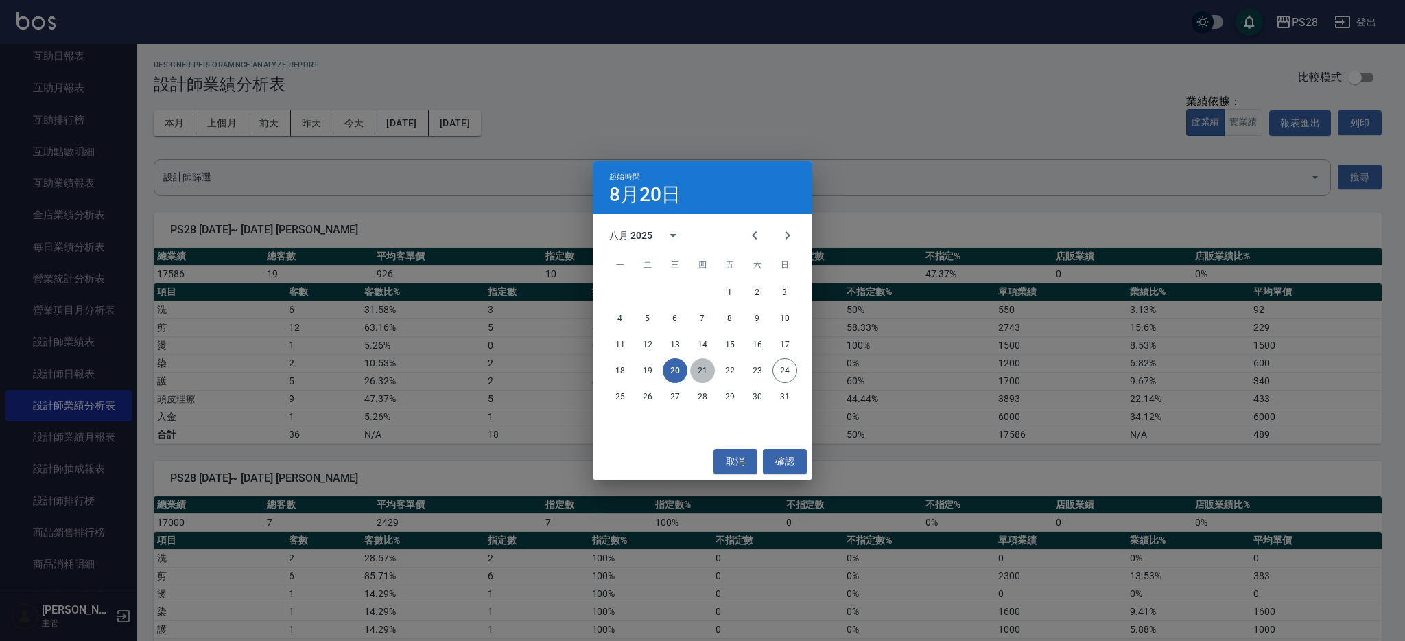
click at [696, 365] on button "21" at bounding box center [702, 370] width 25 height 25
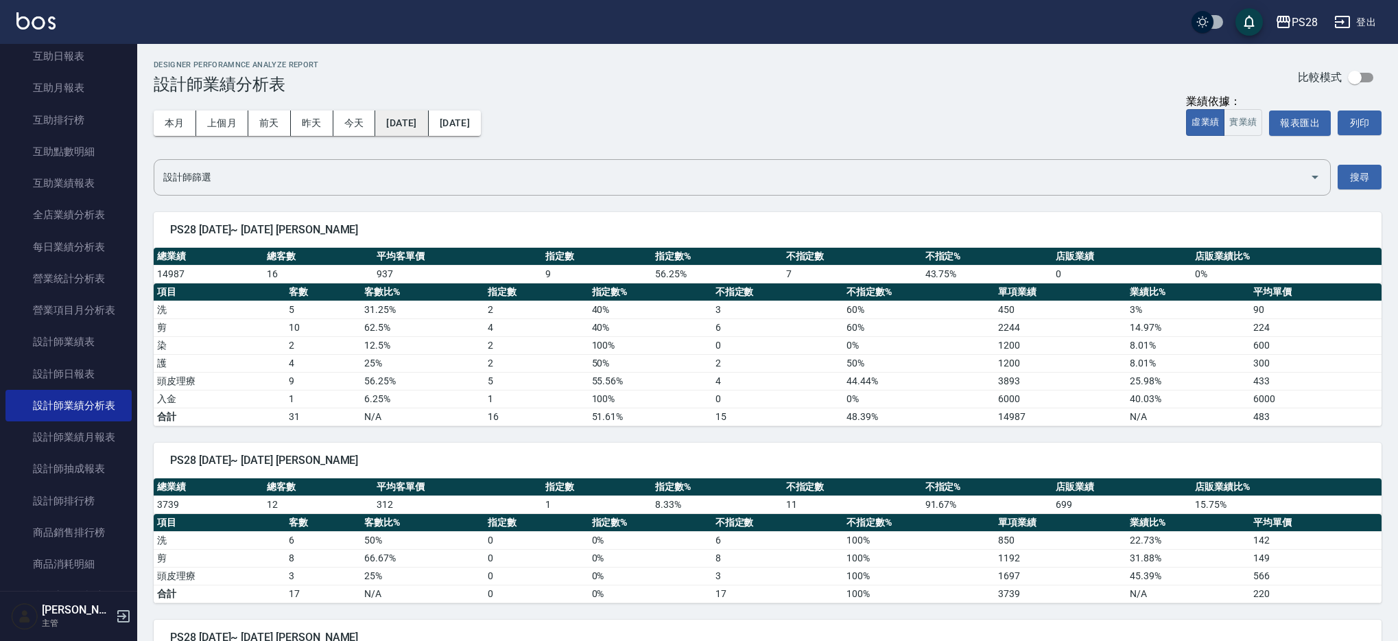
click at [428, 128] on button "[DATE]" at bounding box center [401, 122] width 53 height 25
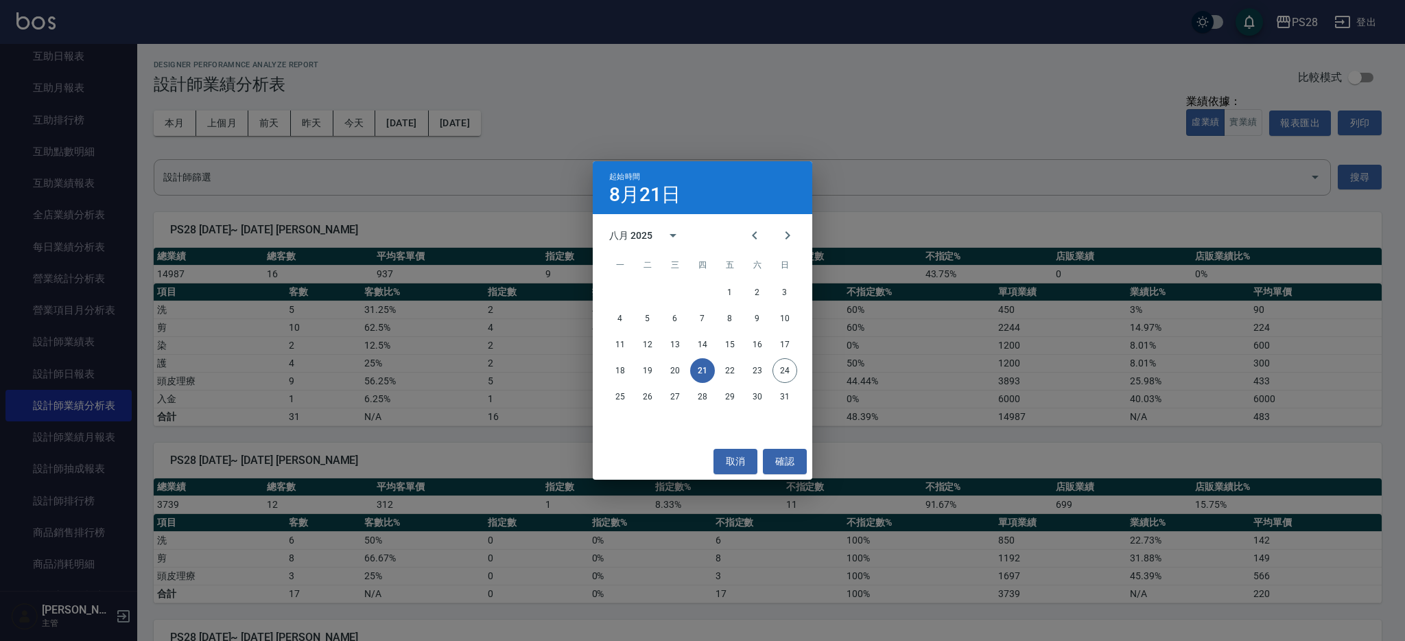
click at [569, 109] on div "起始時間 [DATE] 八月 2025 一 二 三 四 五 六 日 1 2 3 4 5 6 7 8 9 10 11 12 13 14 15 16 17 18 …" at bounding box center [702, 320] width 1405 height 641
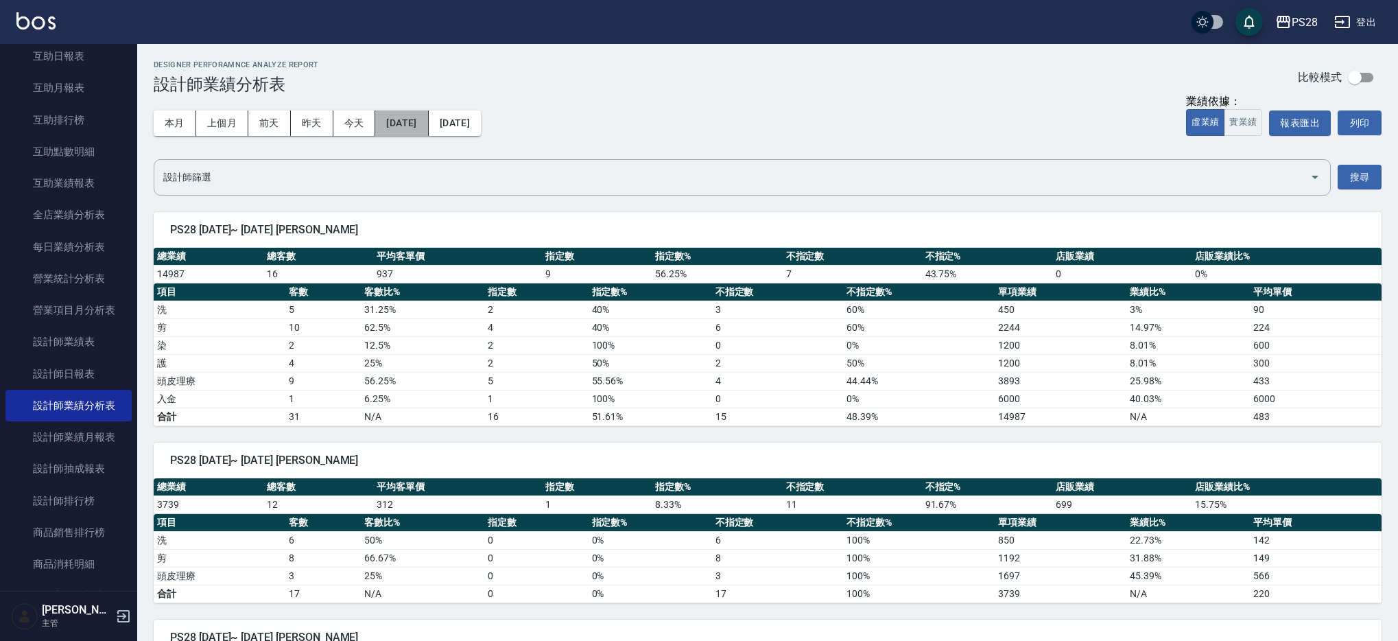
click at [414, 129] on button "[DATE]" at bounding box center [401, 122] width 53 height 25
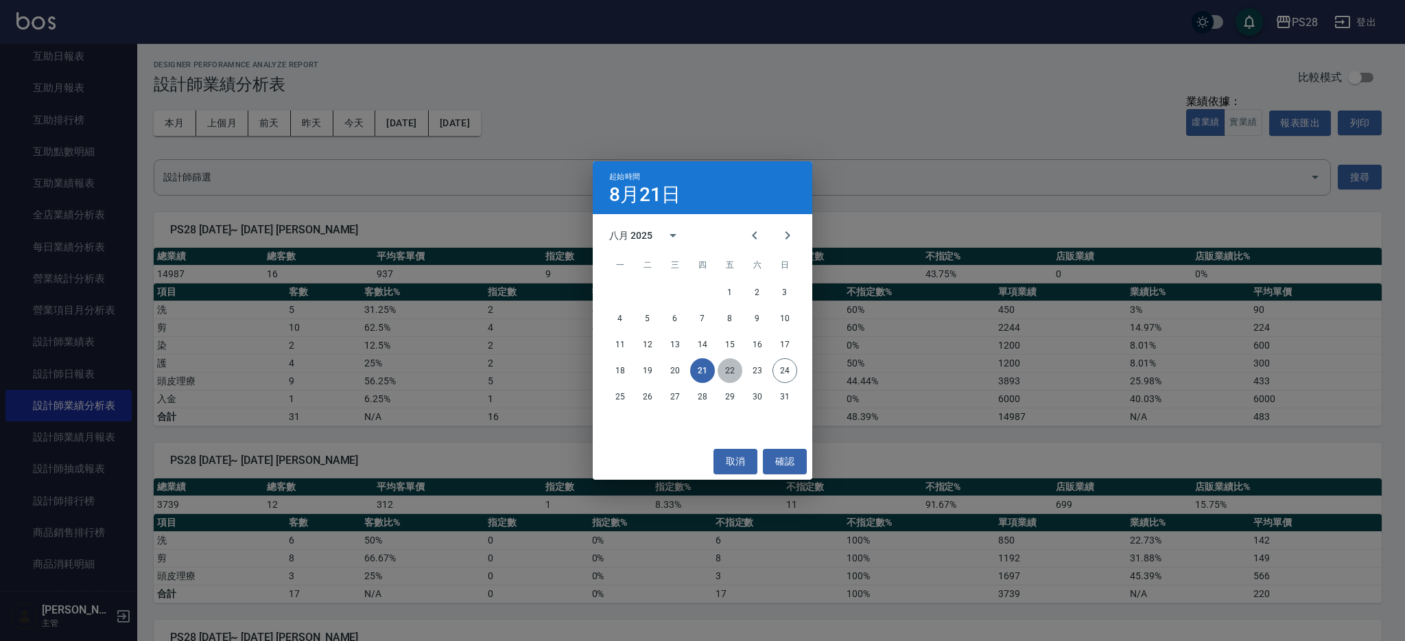
click at [731, 371] on button "22" at bounding box center [730, 370] width 25 height 25
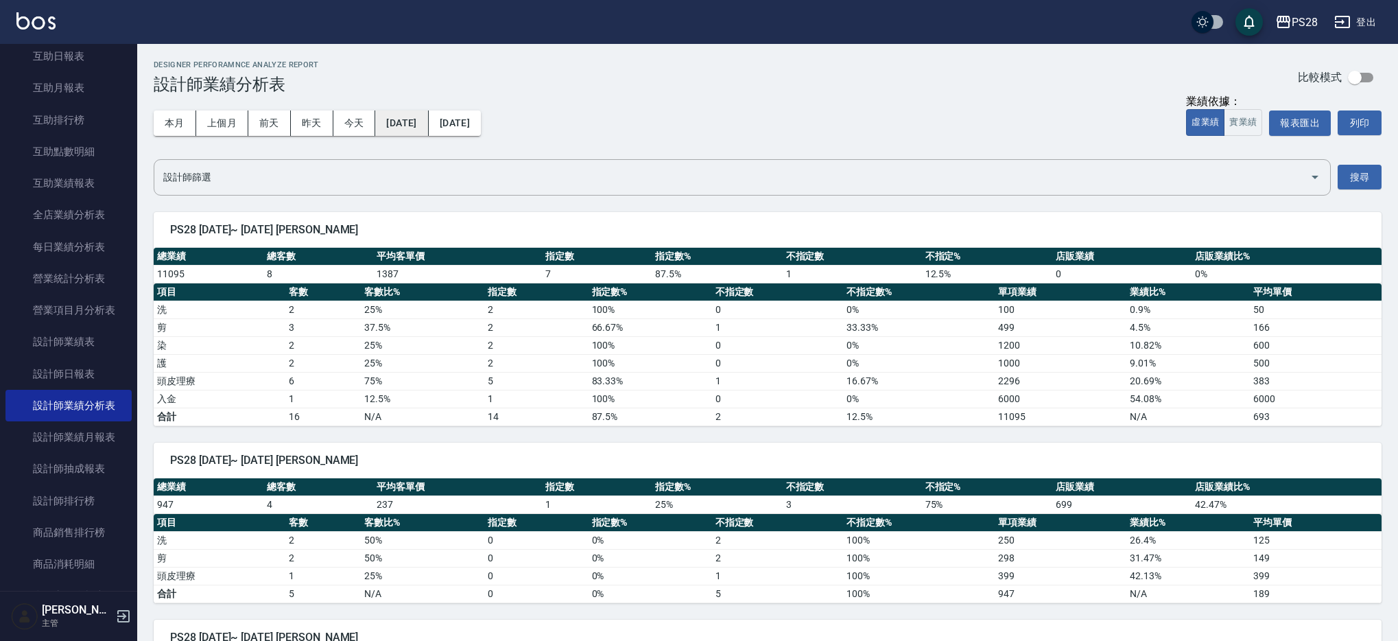
click at [419, 131] on button "[DATE]" at bounding box center [401, 122] width 53 height 25
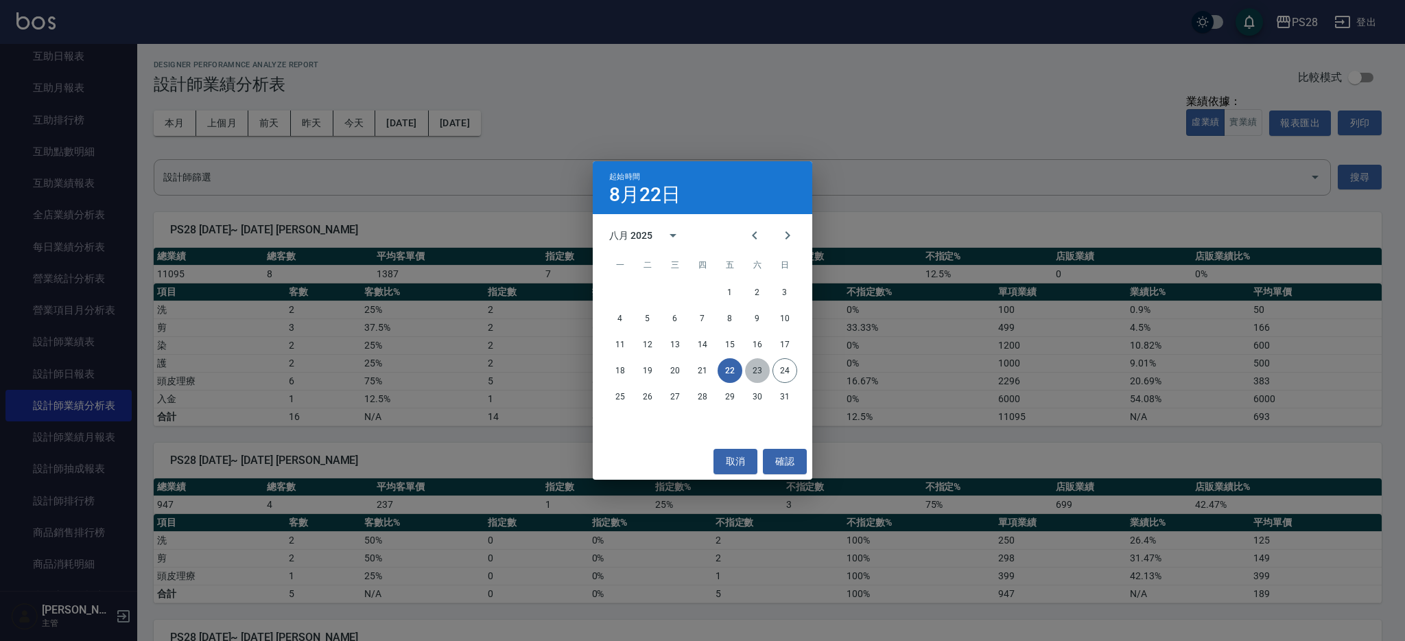
click at [747, 374] on button "23" at bounding box center [757, 370] width 25 height 25
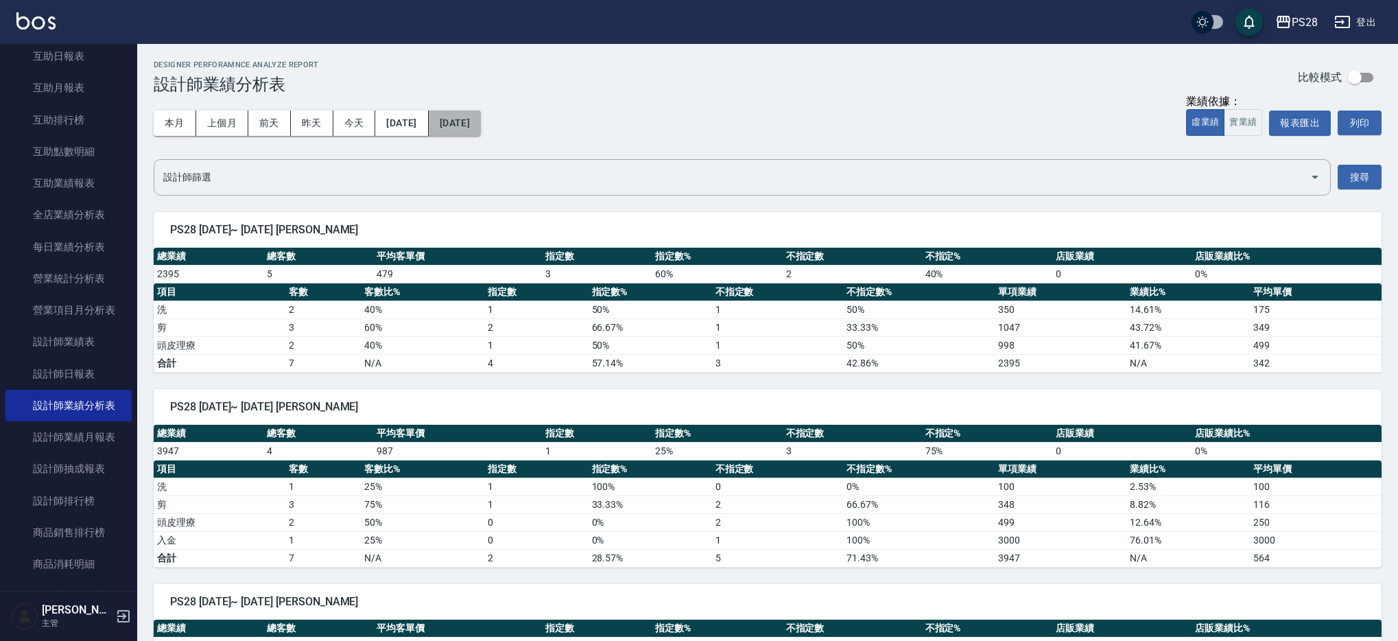
click at [476, 124] on button "[DATE]" at bounding box center [455, 122] width 52 height 25
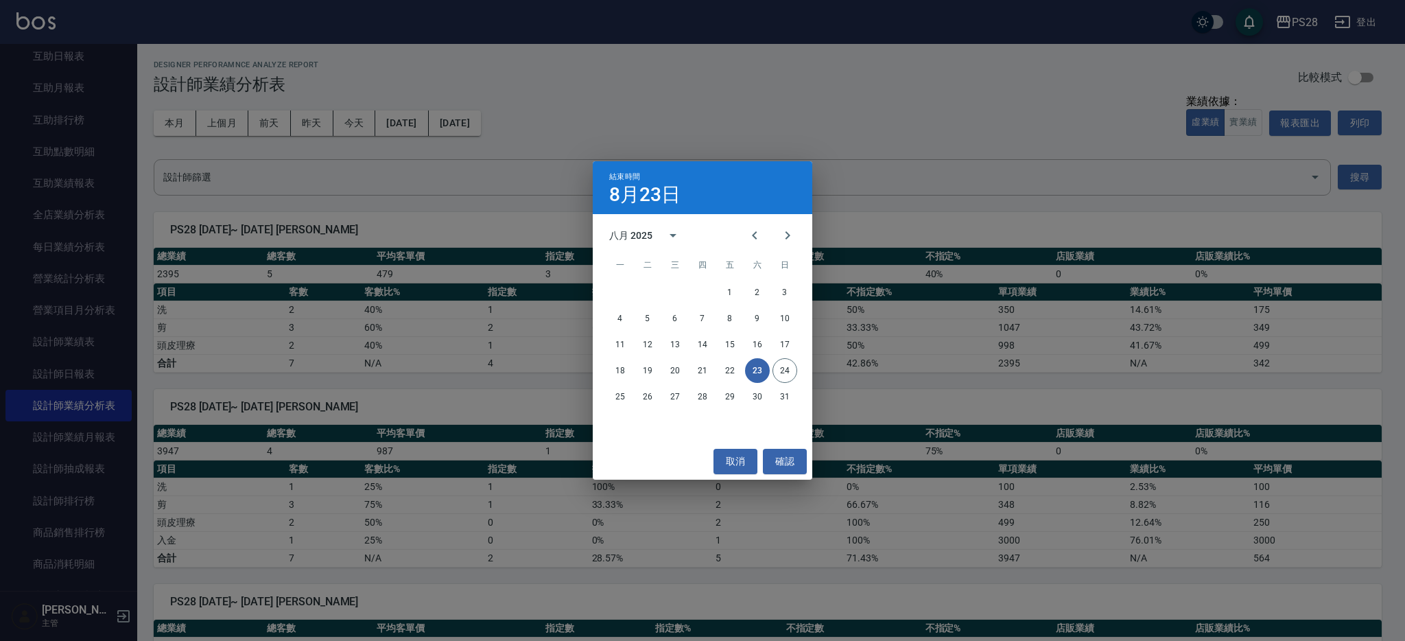
click at [663, 106] on div "結束時間 [DATE] 八月 2025 一 二 三 四 五 六 日 1 2 3 4 5 6 7 8 9 10 11 12 13 14 15 16 17 18 …" at bounding box center [702, 320] width 1405 height 641
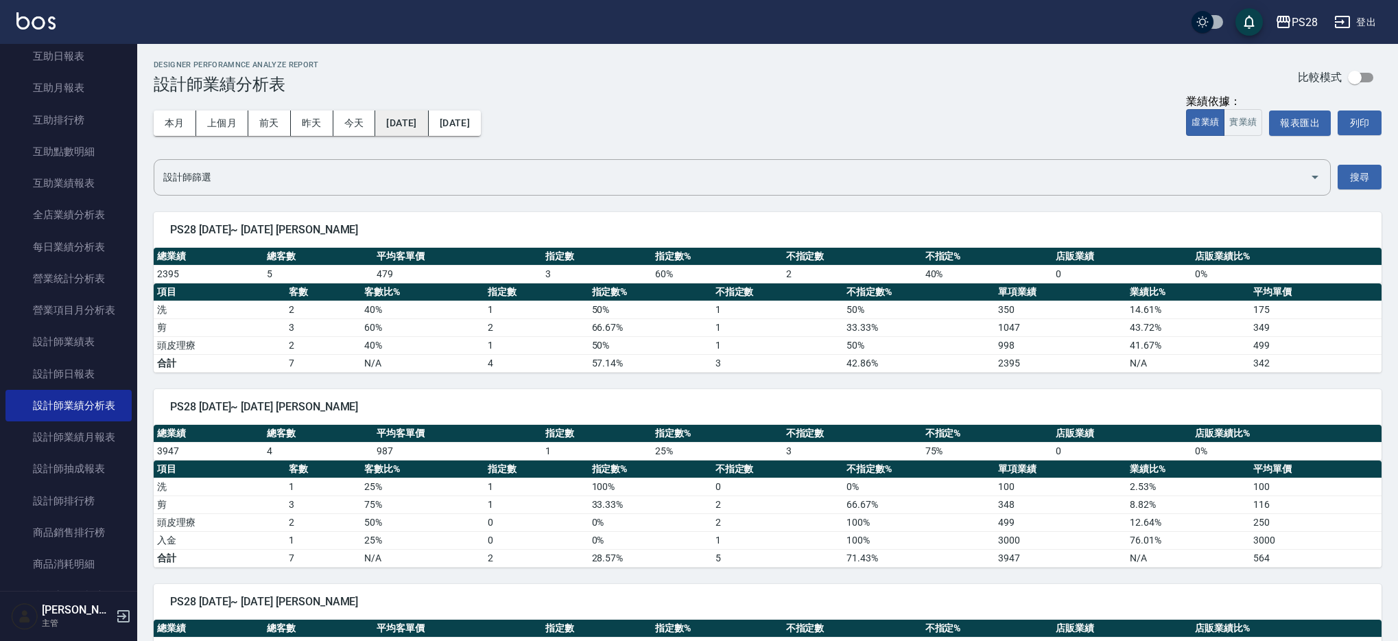
click at [427, 126] on button "[DATE]" at bounding box center [401, 122] width 53 height 25
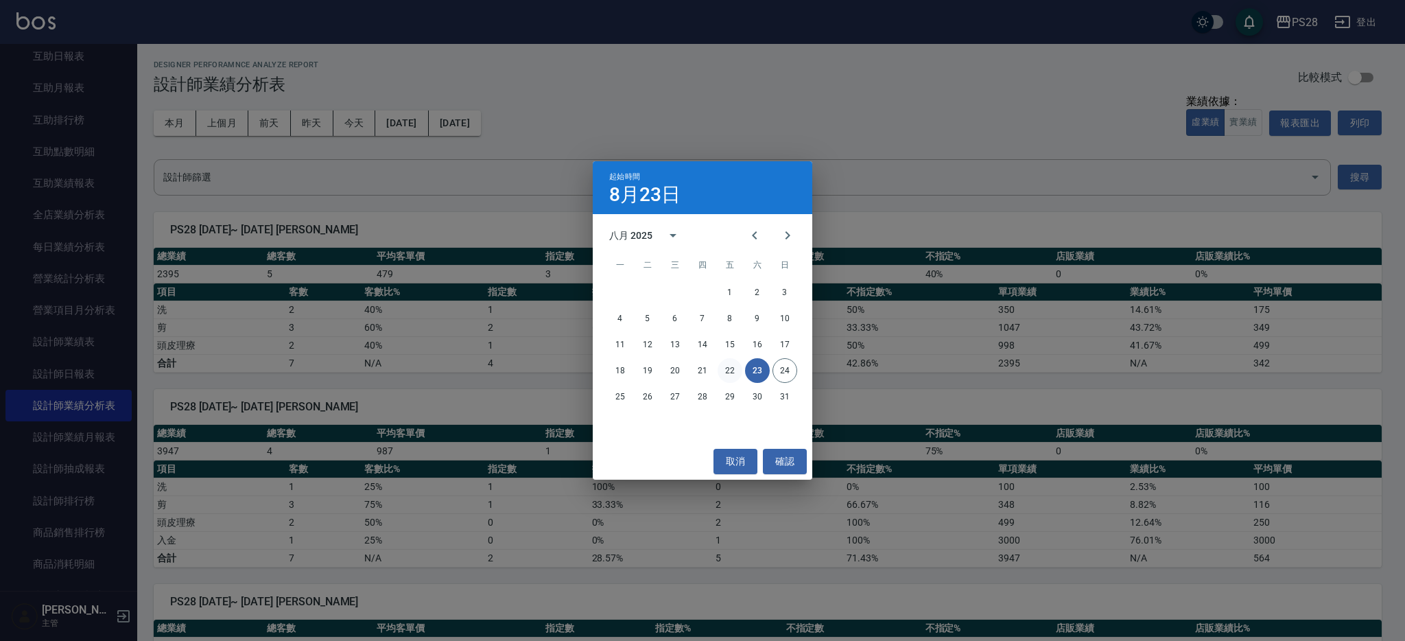
click at [729, 368] on button "22" at bounding box center [730, 370] width 25 height 25
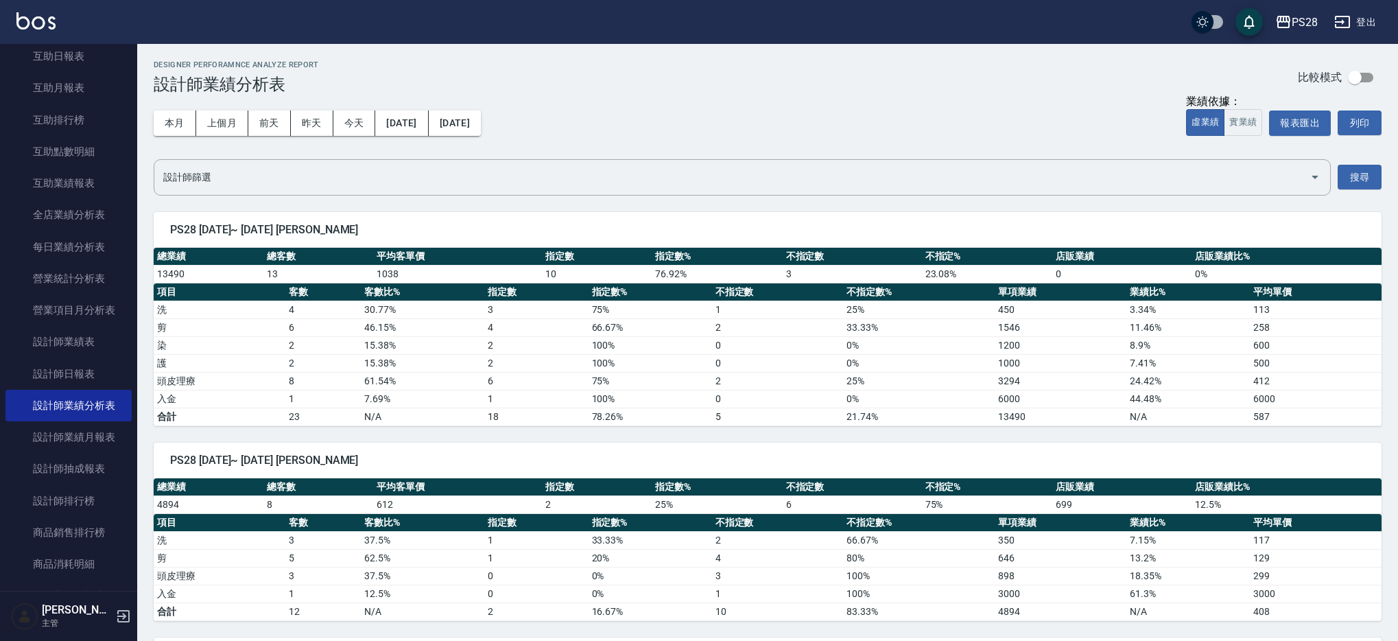
click at [481, 139] on div "本月 上個月 [DATE] [DATE] [DATE] [DATE] [DATE]" at bounding box center [317, 123] width 327 height 58
click at [481, 134] on button "[DATE]" at bounding box center [455, 122] width 52 height 25
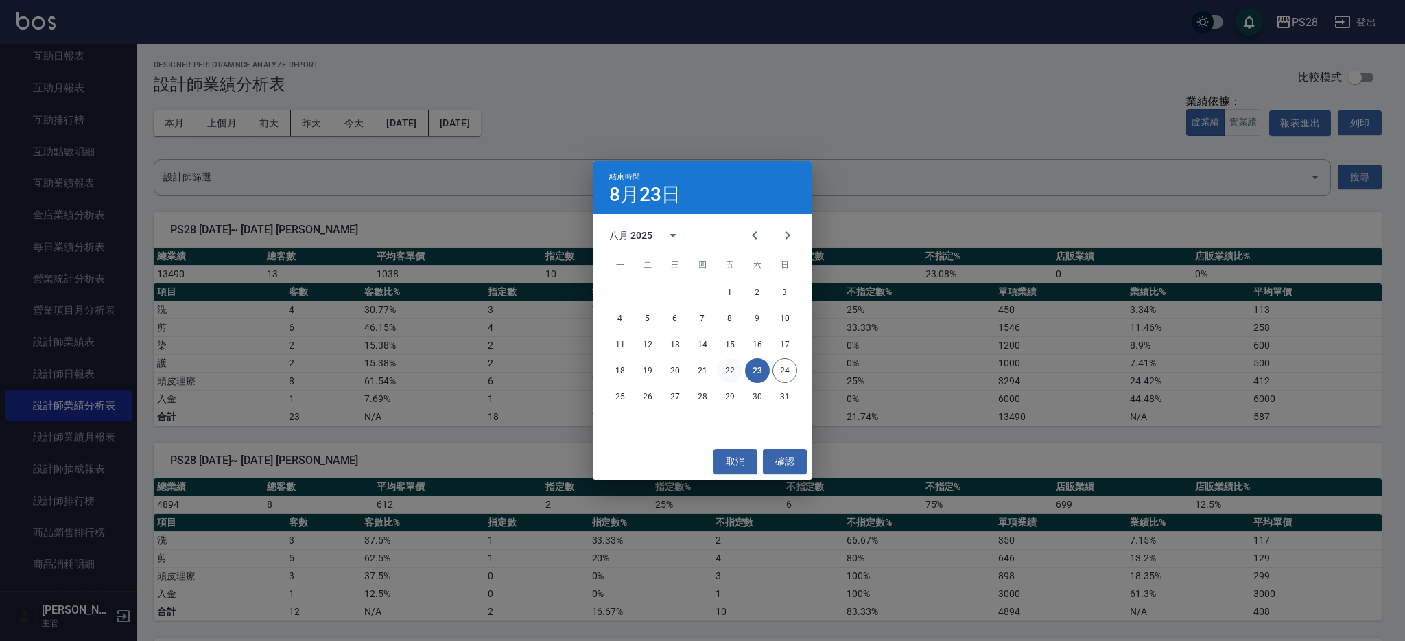
click at [721, 366] on button "22" at bounding box center [730, 370] width 25 height 25
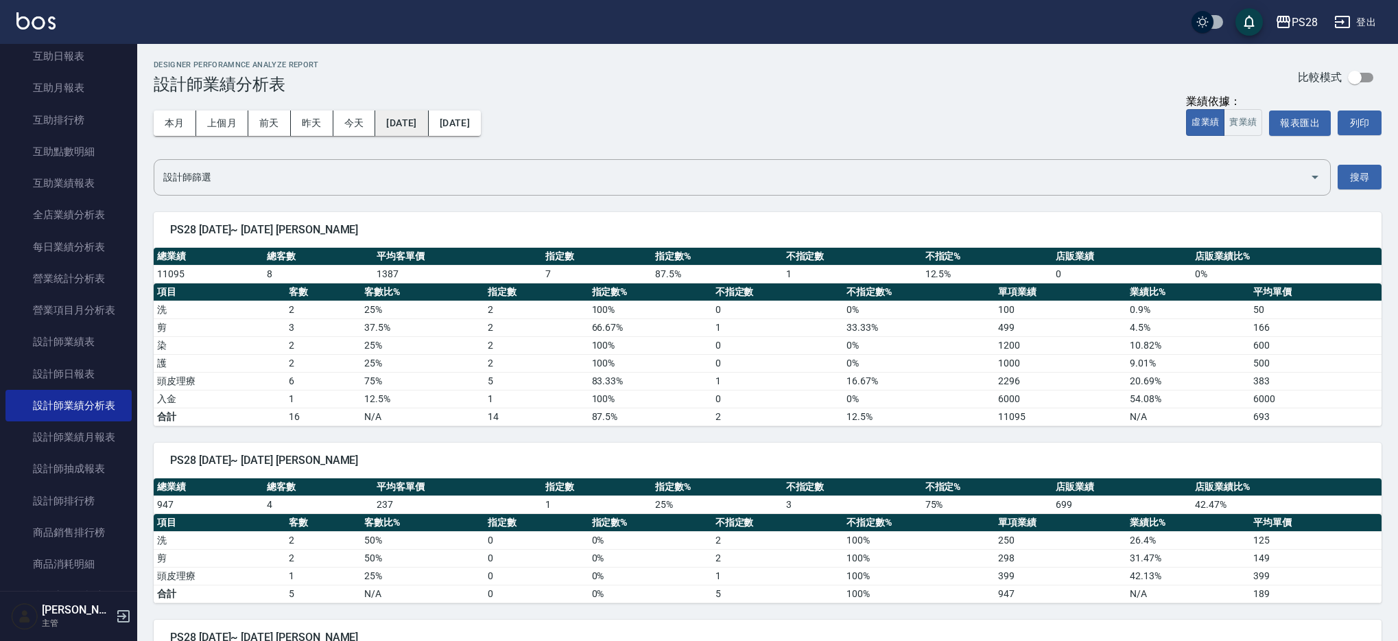
click at [428, 126] on button "[DATE]" at bounding box center [401, 122] width 53 height 25
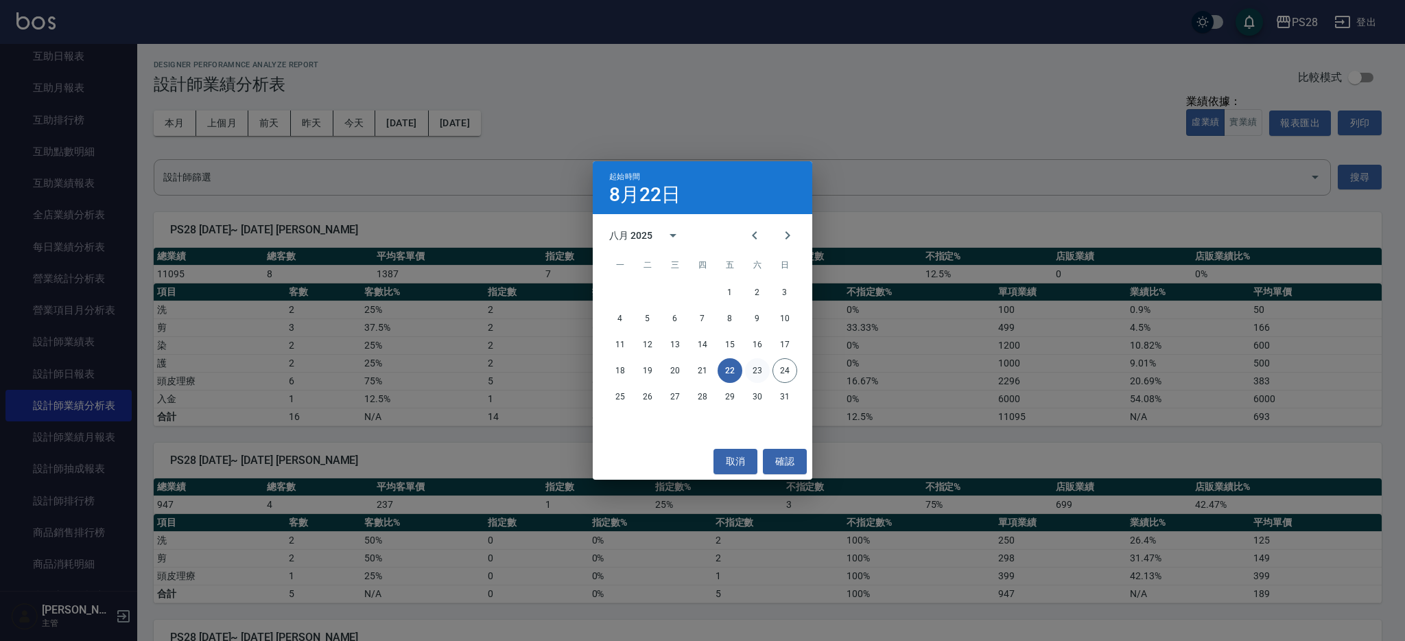
click at [752, 374] on button "23" at bounding box center [757, 370] width 25 height 25
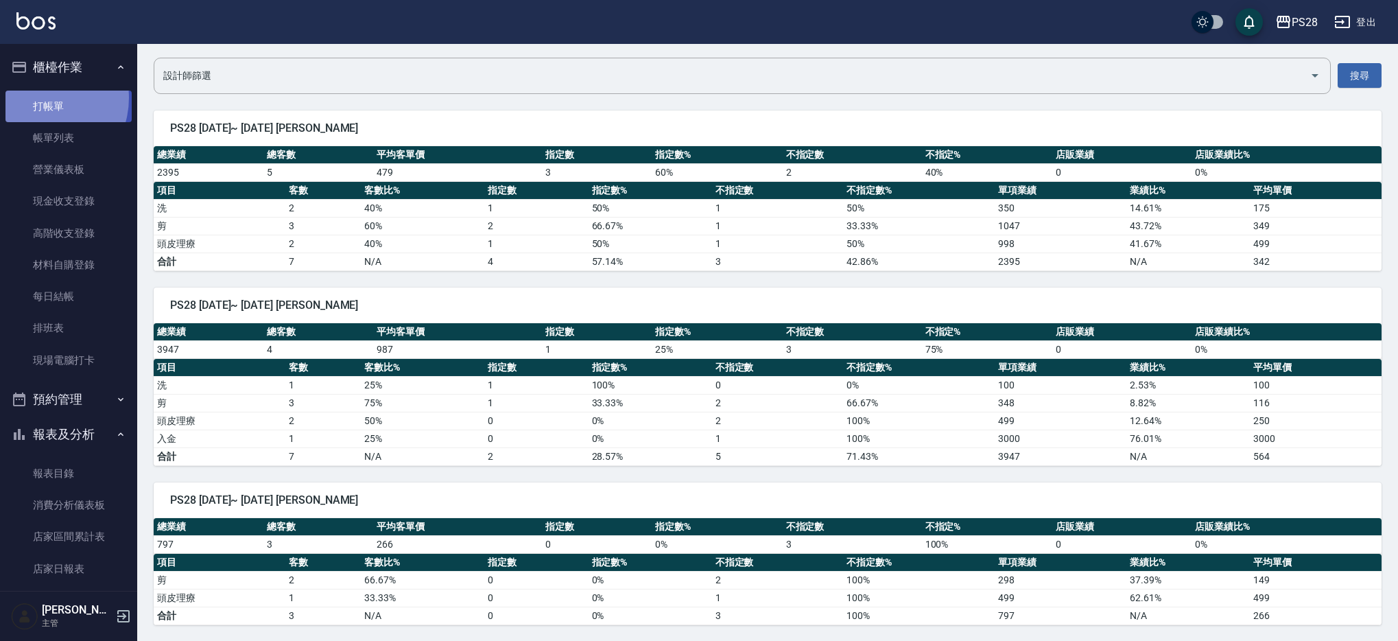
click at [37, 97] on link "打帳單" at bounding box center [68, 107] width 126 height 32
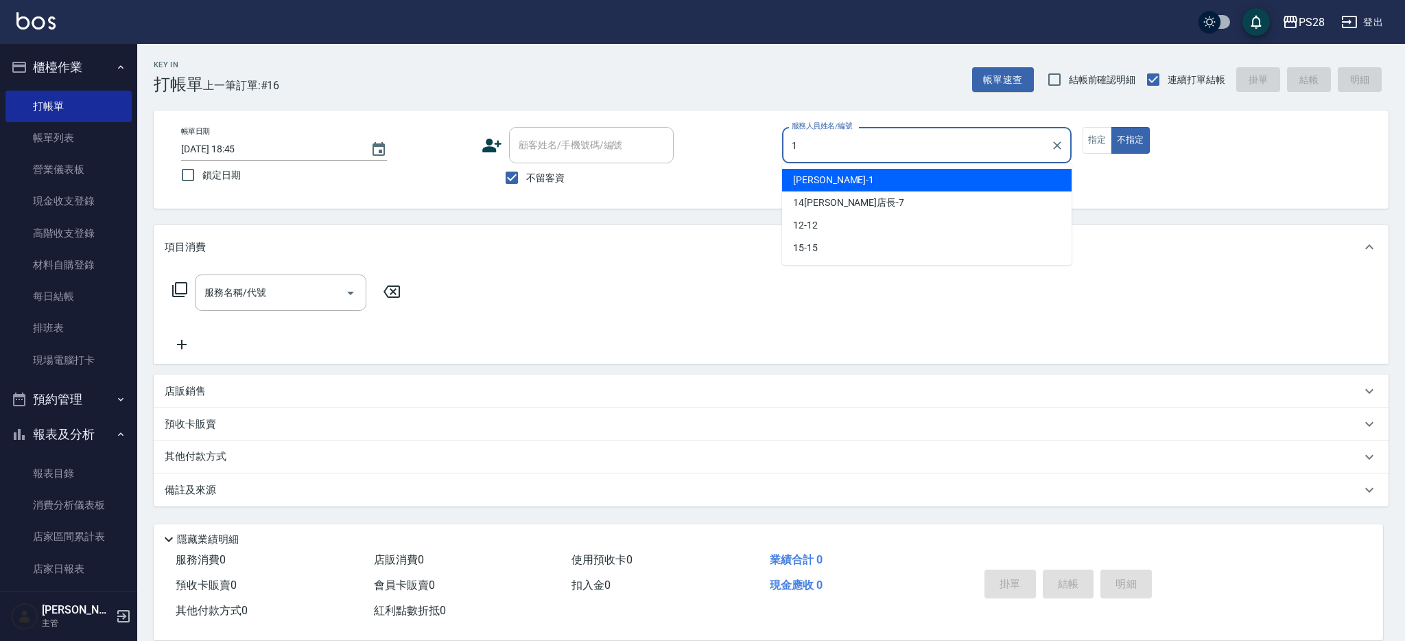
type input "[PERSON_NAME]-1"
type button "false"
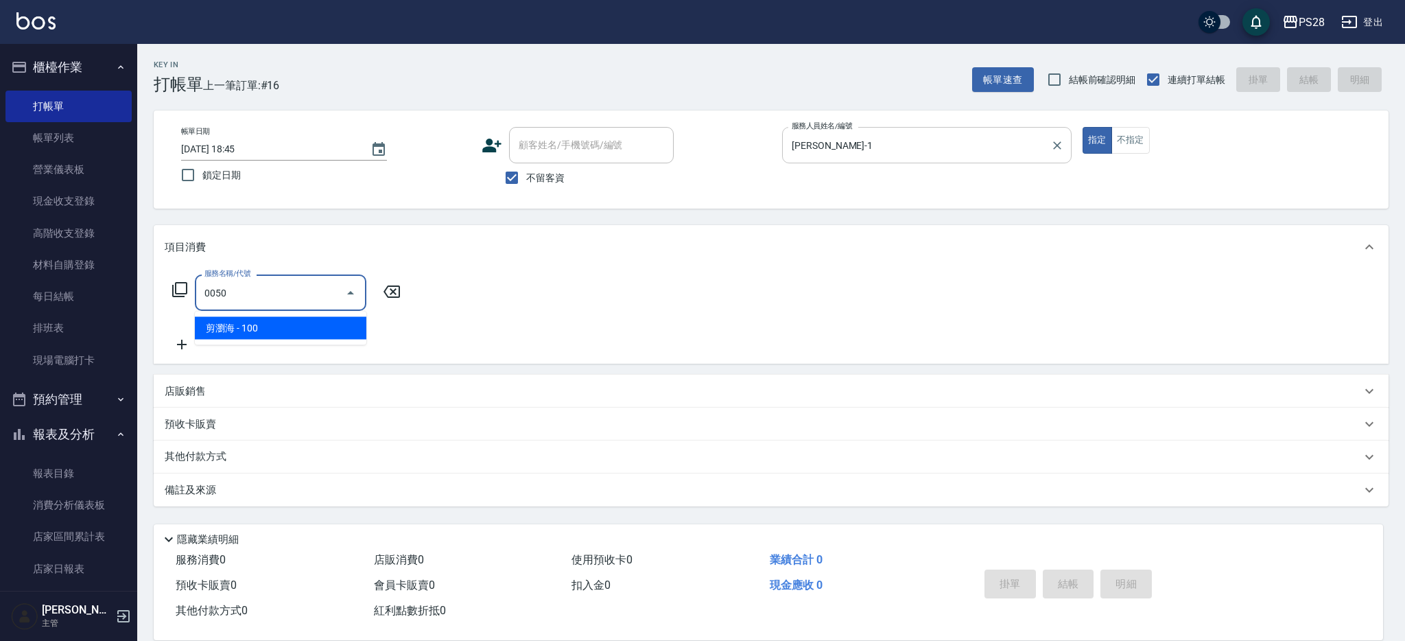
type input "剪瀏海(0050)"
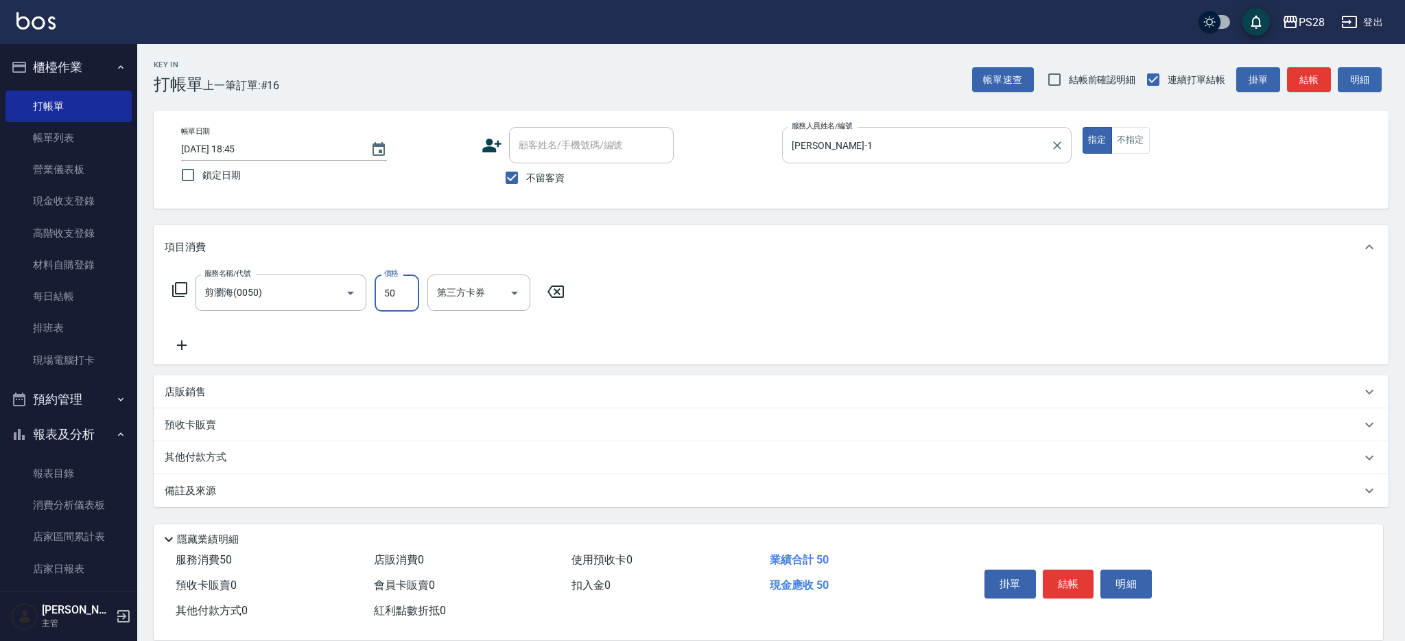
type input "50"
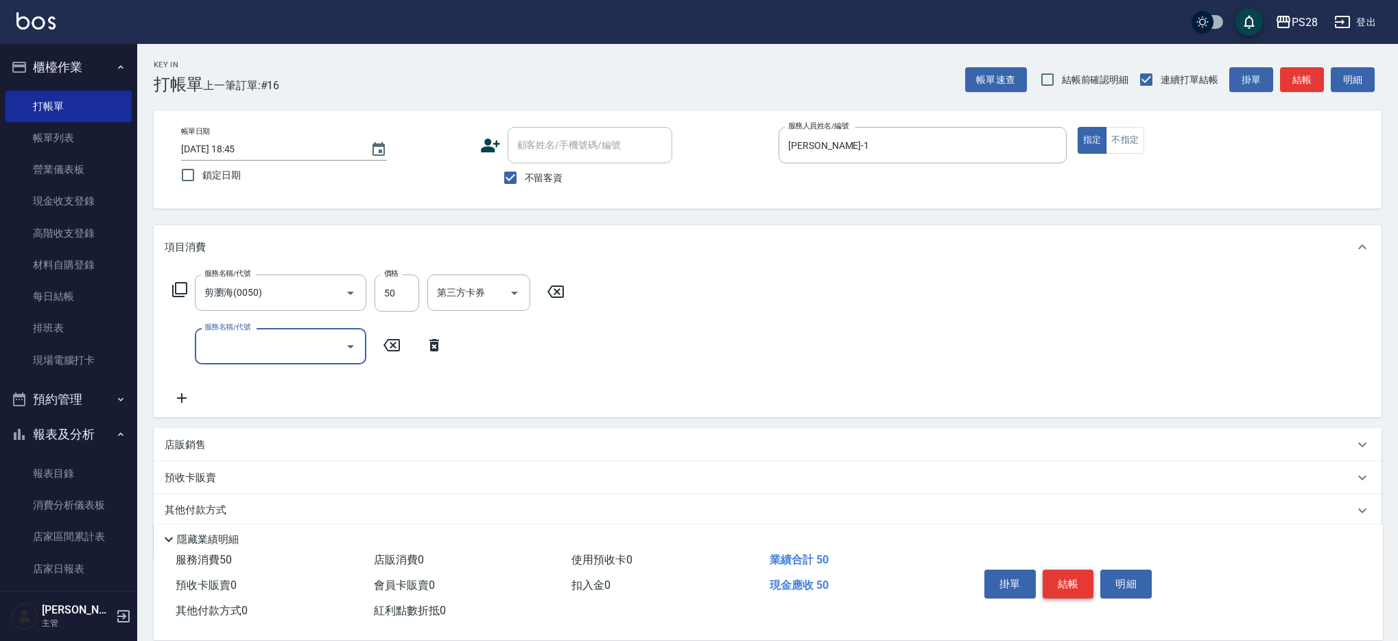
click at [1064, 574] on button "結帳" at bounding box center [1068, 584] width 51 height 29
